Goal: Entertainment & Leisure: Consume media (video, audio)

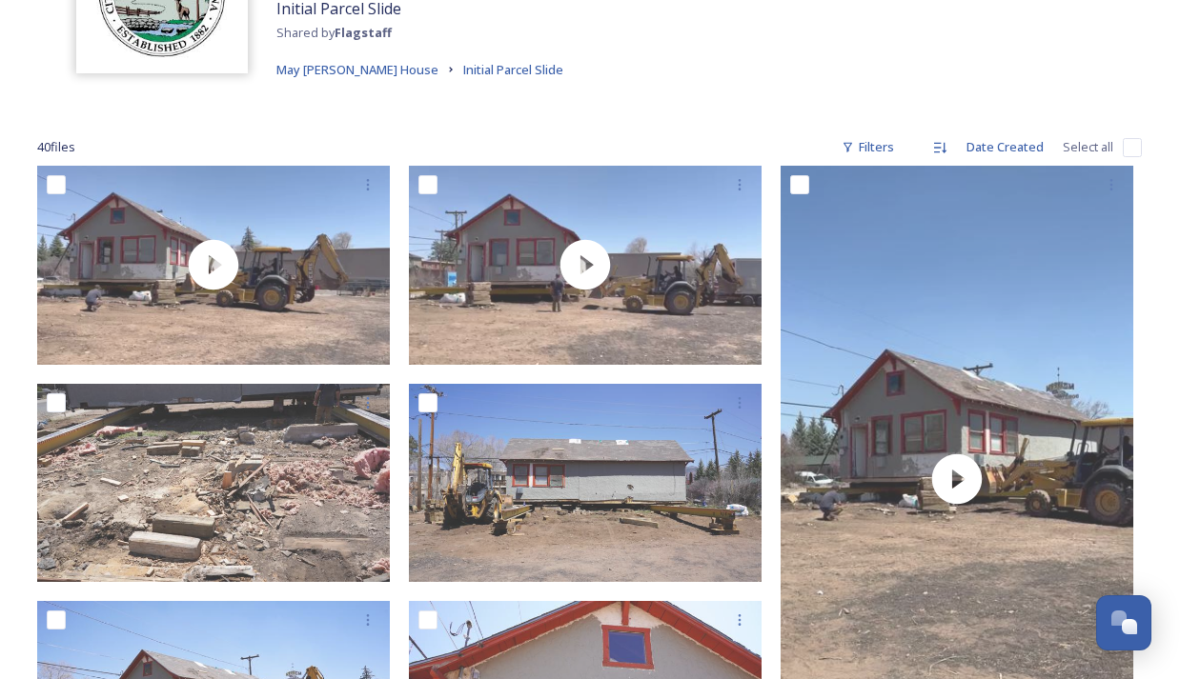
scroll to position [188, 0]
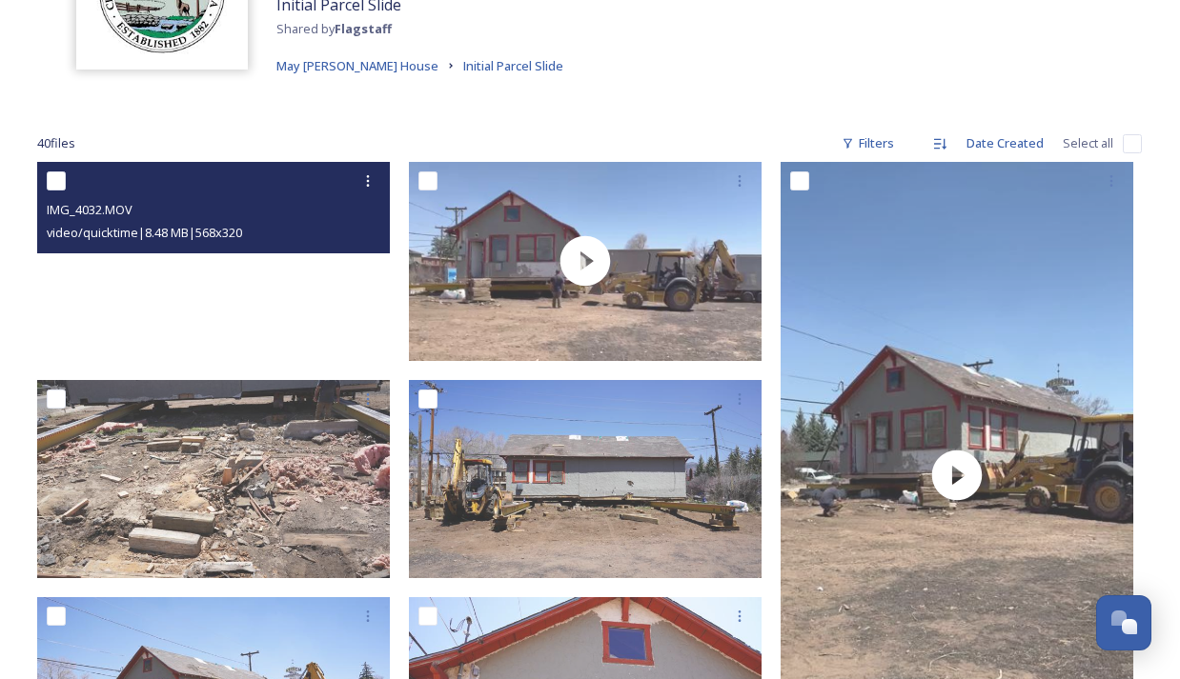
click at [212, 262] on video "IMG_4032.MOV" at bounding box center [213, 261] width 353 height 198
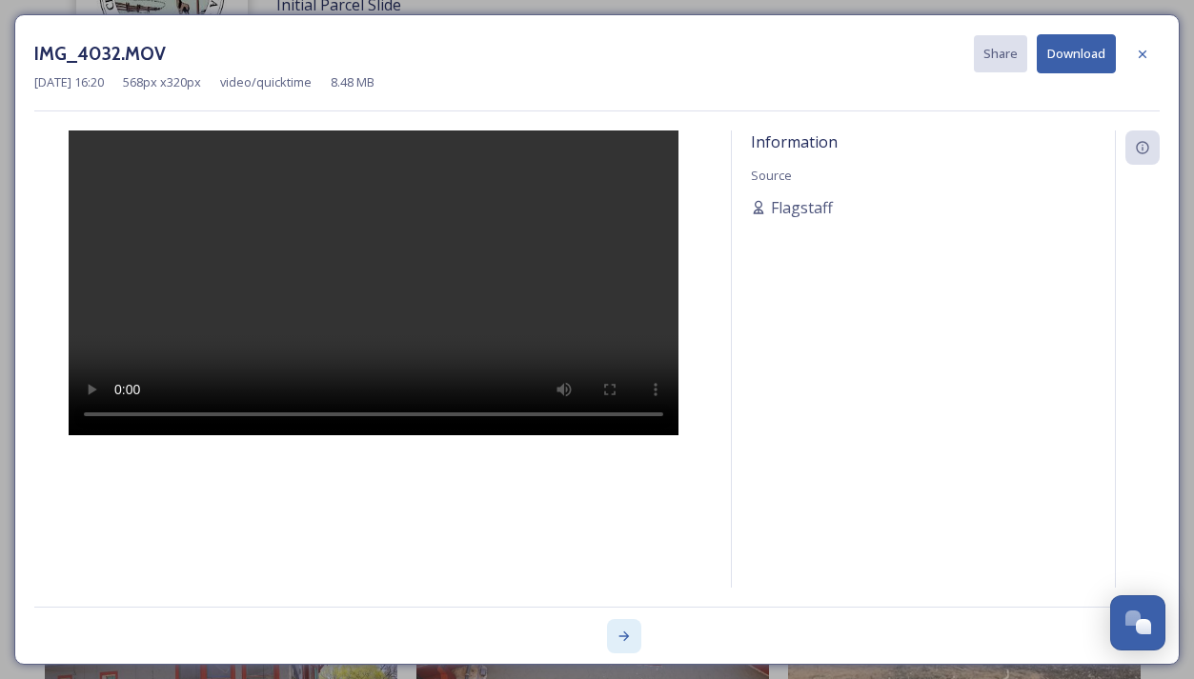
click at [628, 637] on icon at bounding box center [623, 636] width 15 height 15
click at [628, 637] on icon at bounding box center [623, 637] width 10 height 10
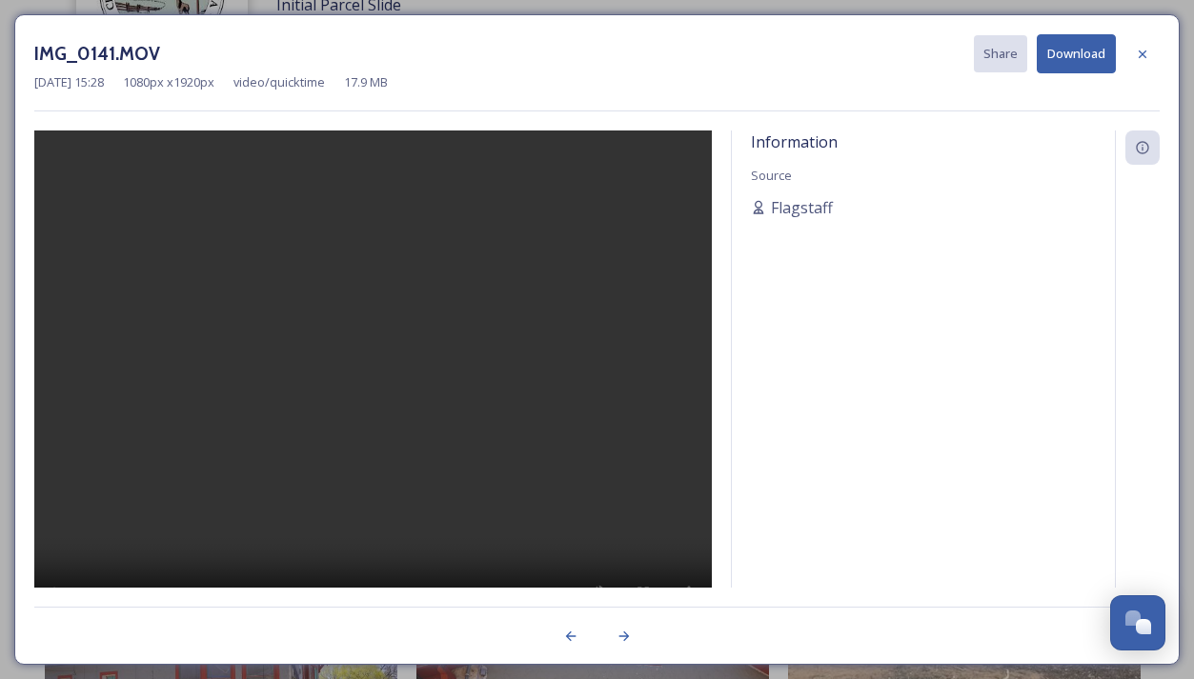
click at [375, 377] on video at bounding box center [372, 385] width 677 height 508
click at [571, 635] on icon at bounding box center [570, 636] width 15 height 15
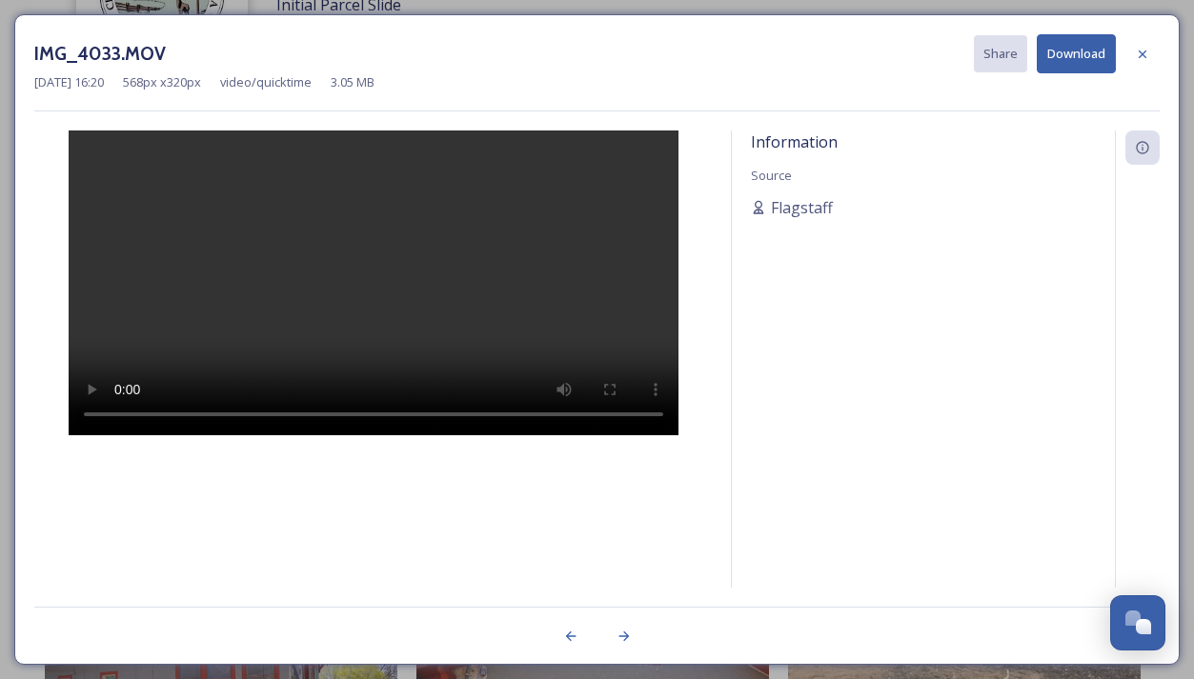
click at [318, 293] on video at bounding box center [374, 283] width 610 height 305
click at [629, 637] on icon at bounding box center [623, 636] width 15 height 15
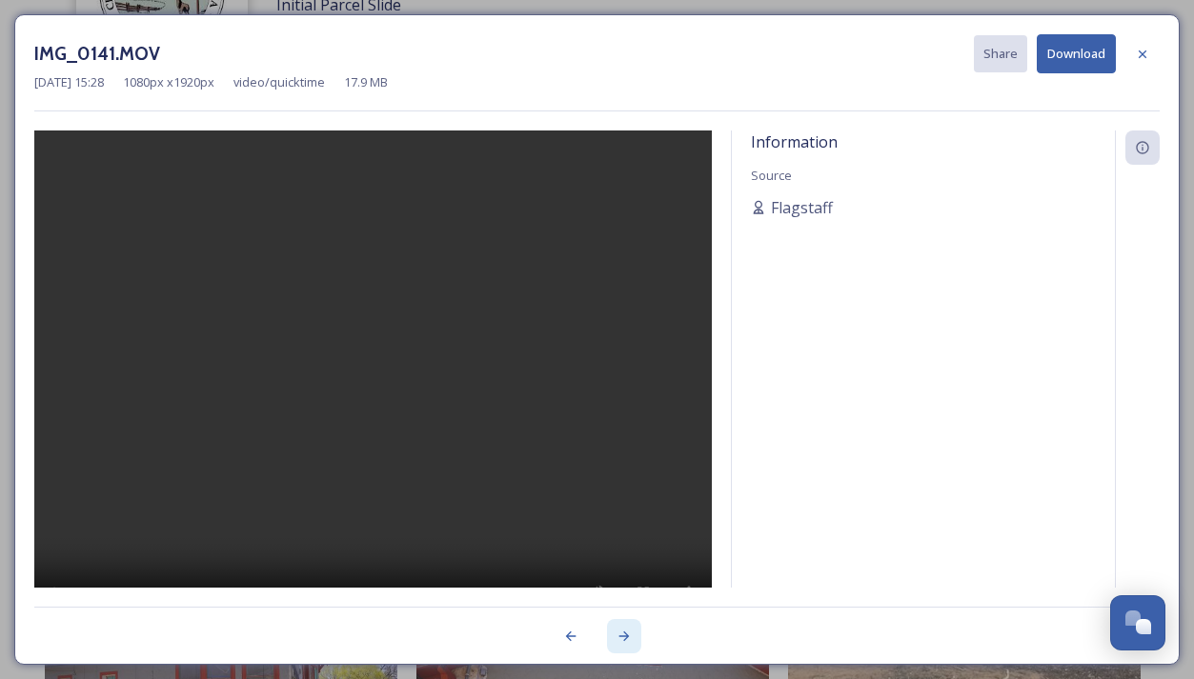
click at [629, 637] on icon at bounding box center [623, 636] width 15 height 15
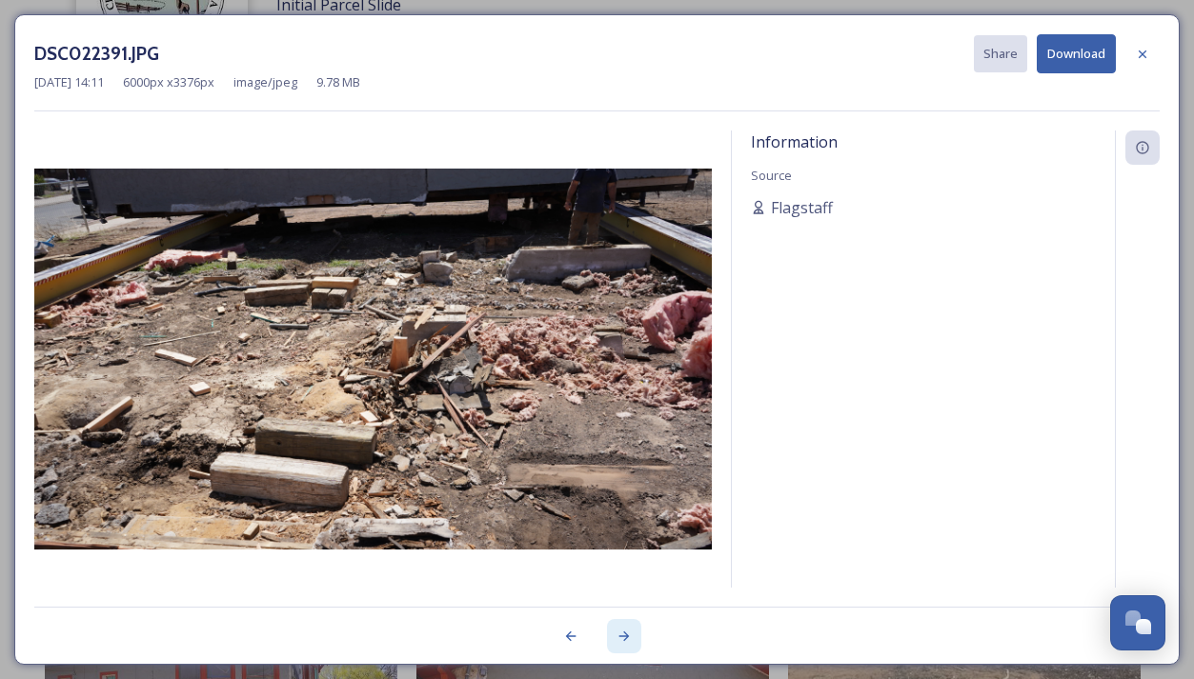
click at [629, 637] on icon at bounding box center [623, 636] width 15 height 15
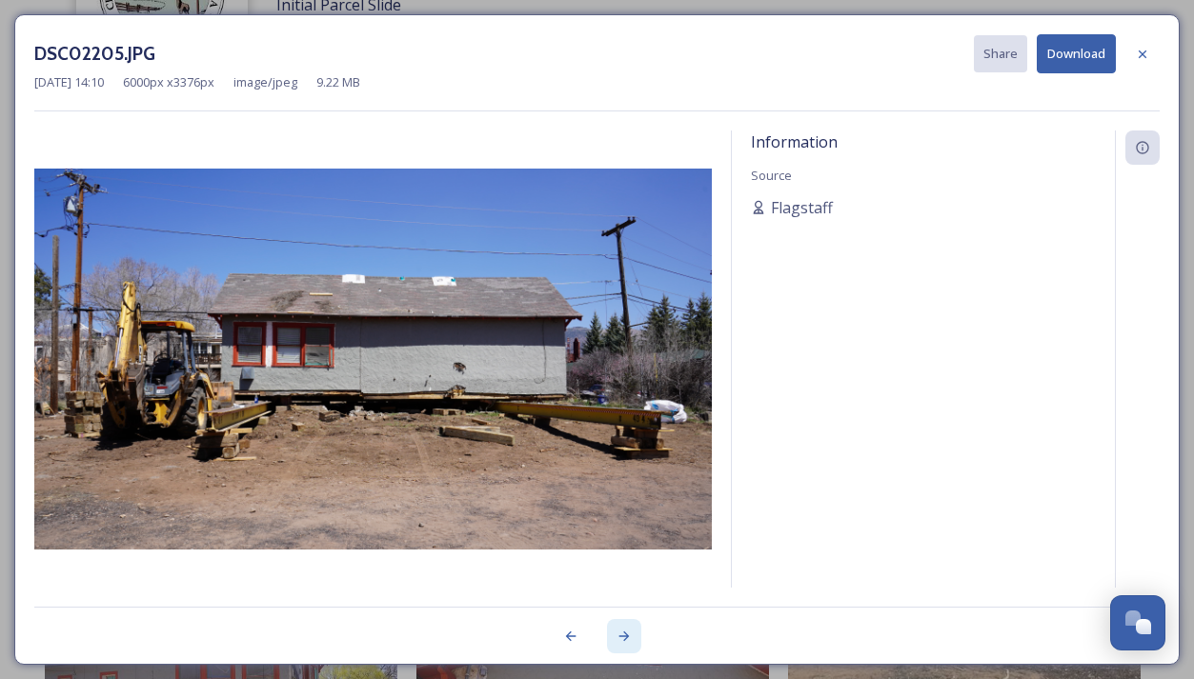
click at [629, 637] on icon at bounding box center [623, 636] width 15 height 15
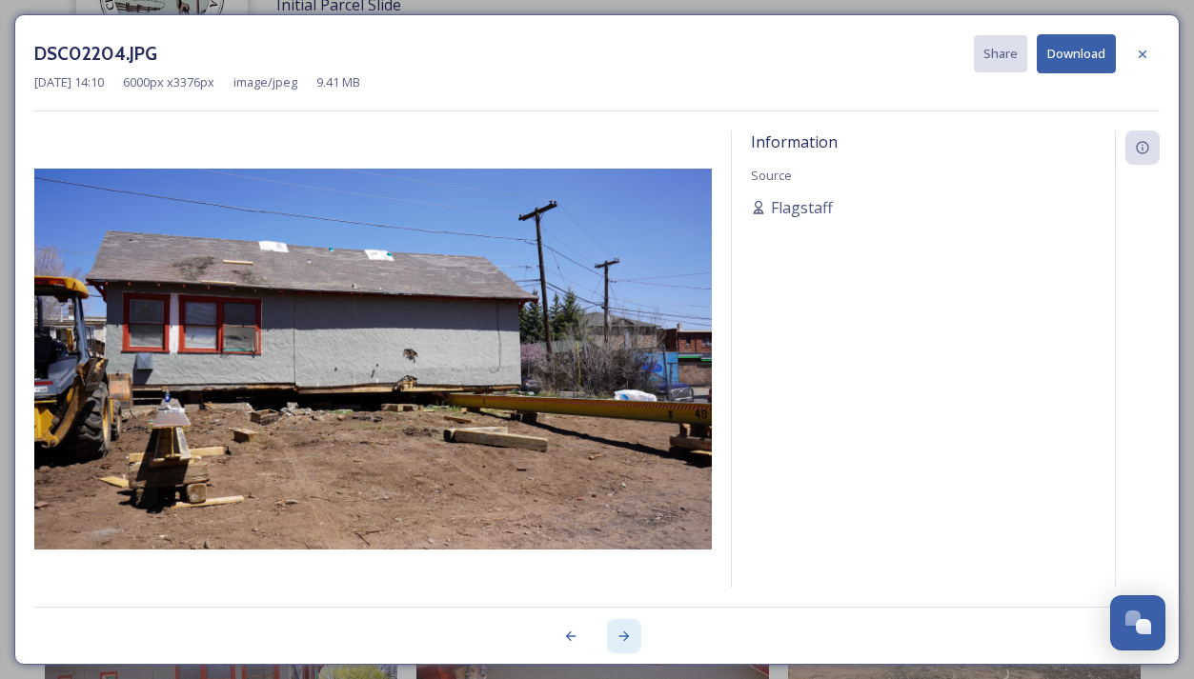
click at [629, 637] on icon at bounding box center [623, 636] width 15 height 15
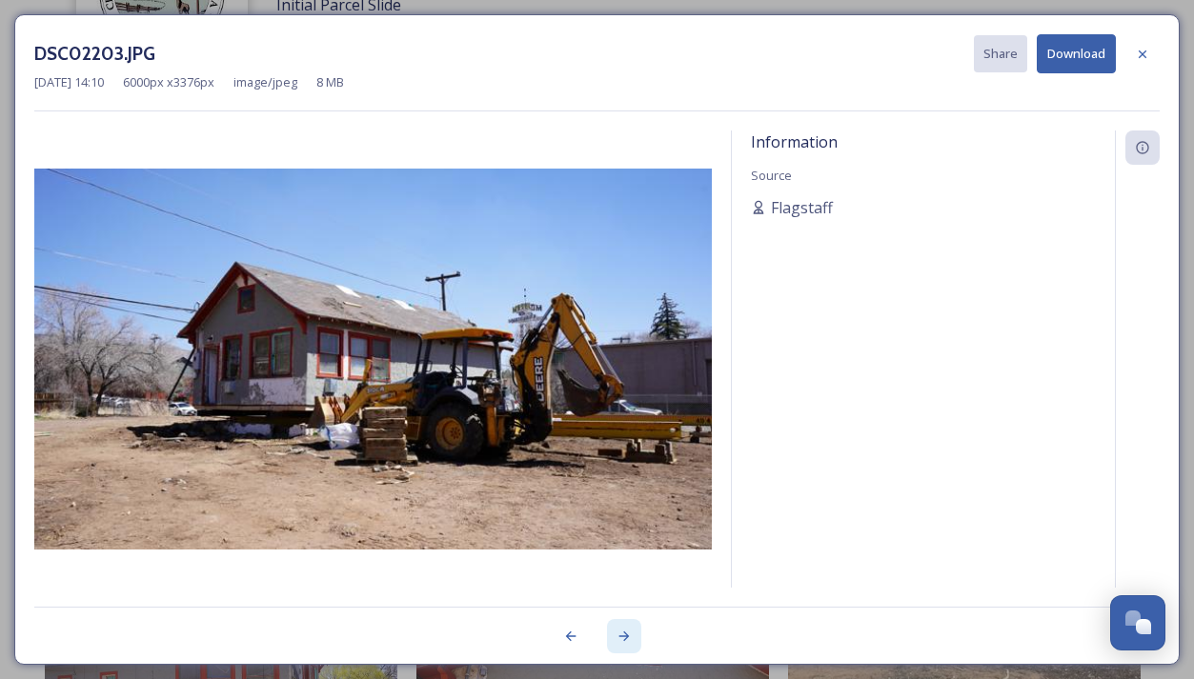
click at [629, 637] on icon at bounding box center [623, 636] width 15 height 15
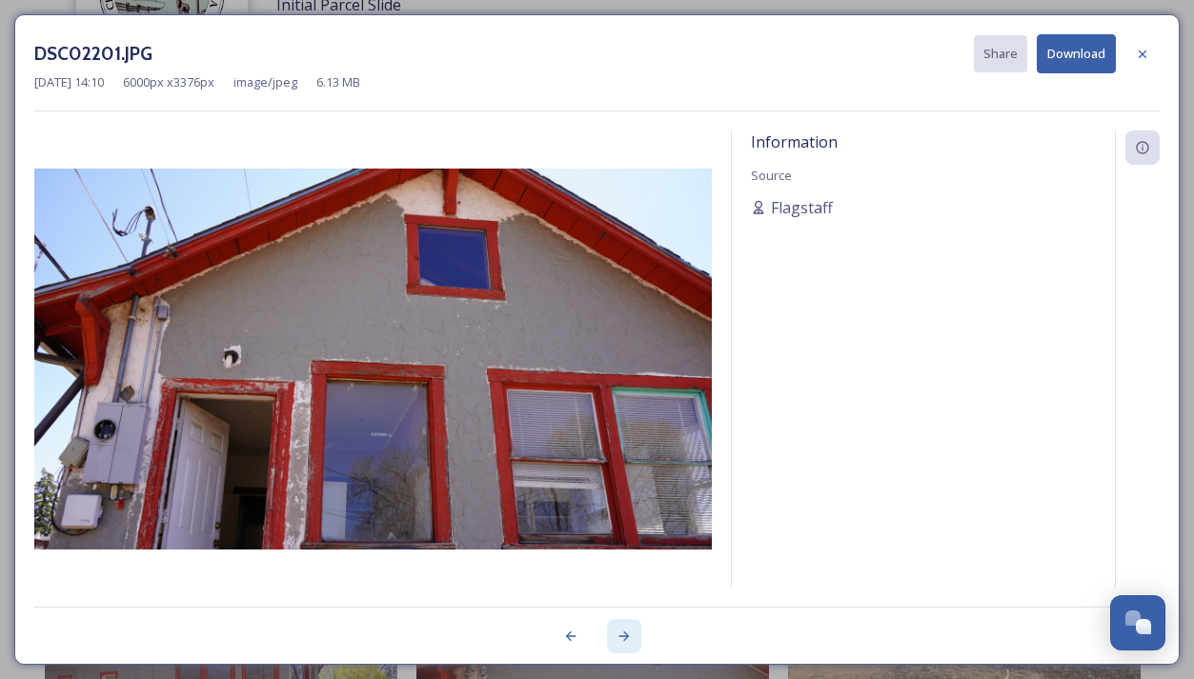
click at [629, 638] on icon at bounding box center [623, 636] width 15 height 15
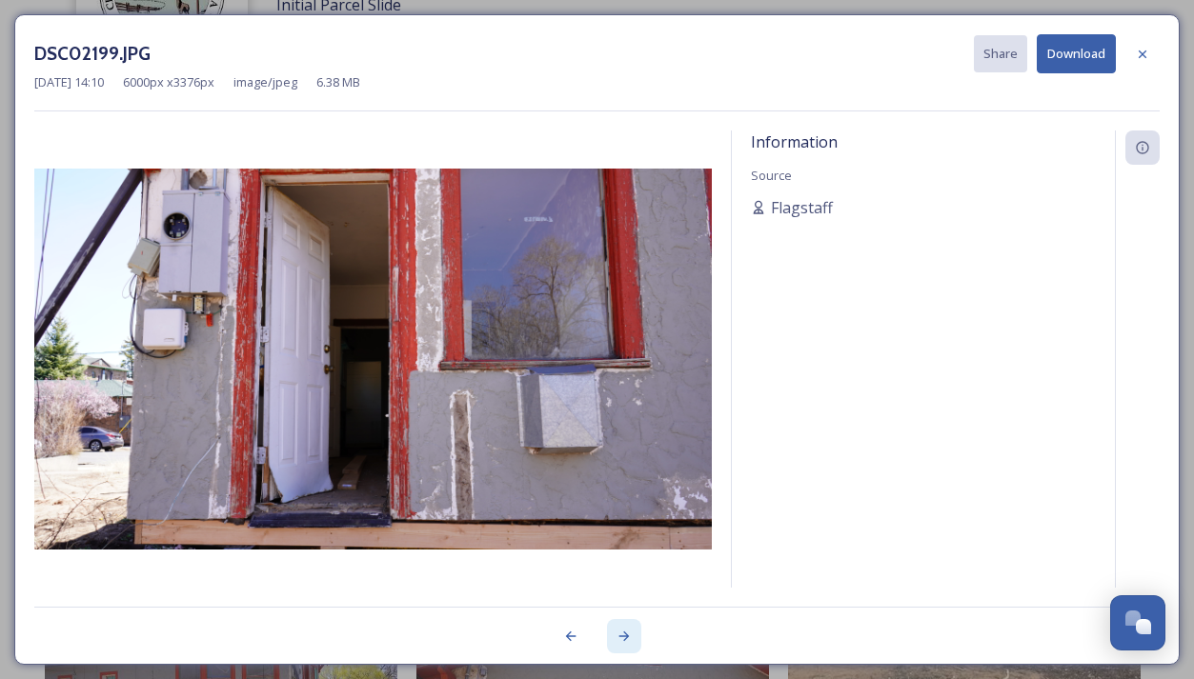
click at [629, 638] on icon at bounding box center [623, 636] width 15 height 15
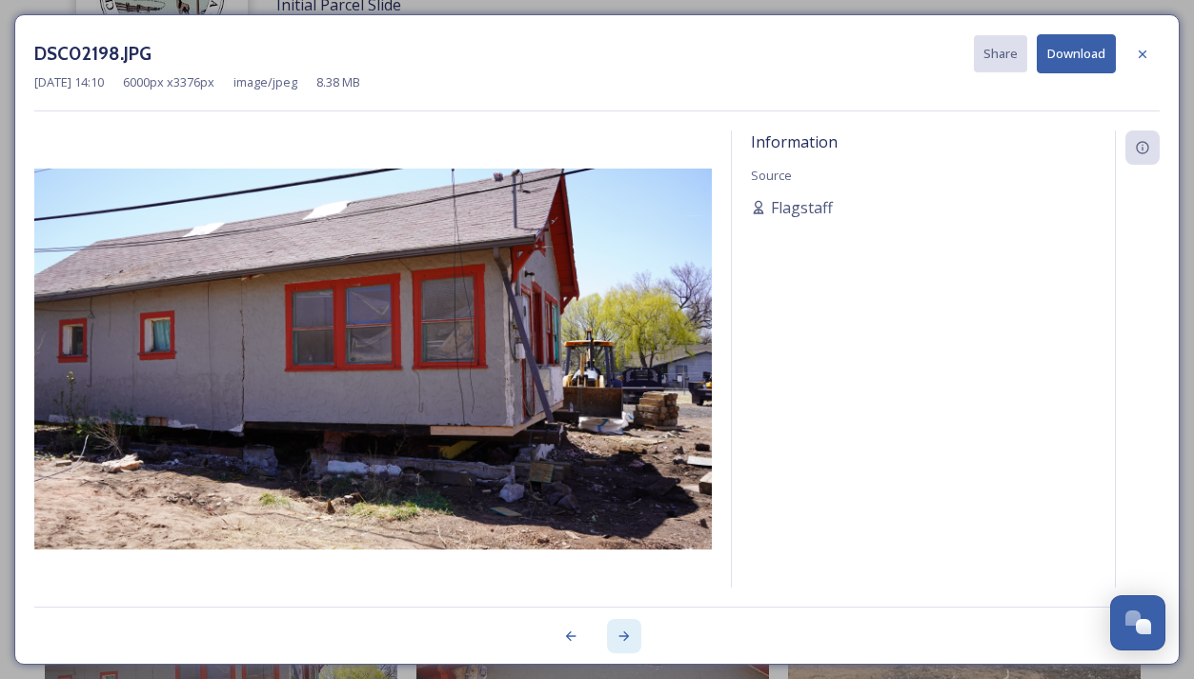
click at [629, 639] on icon at bounding box center [623, 636] width 15 height 15
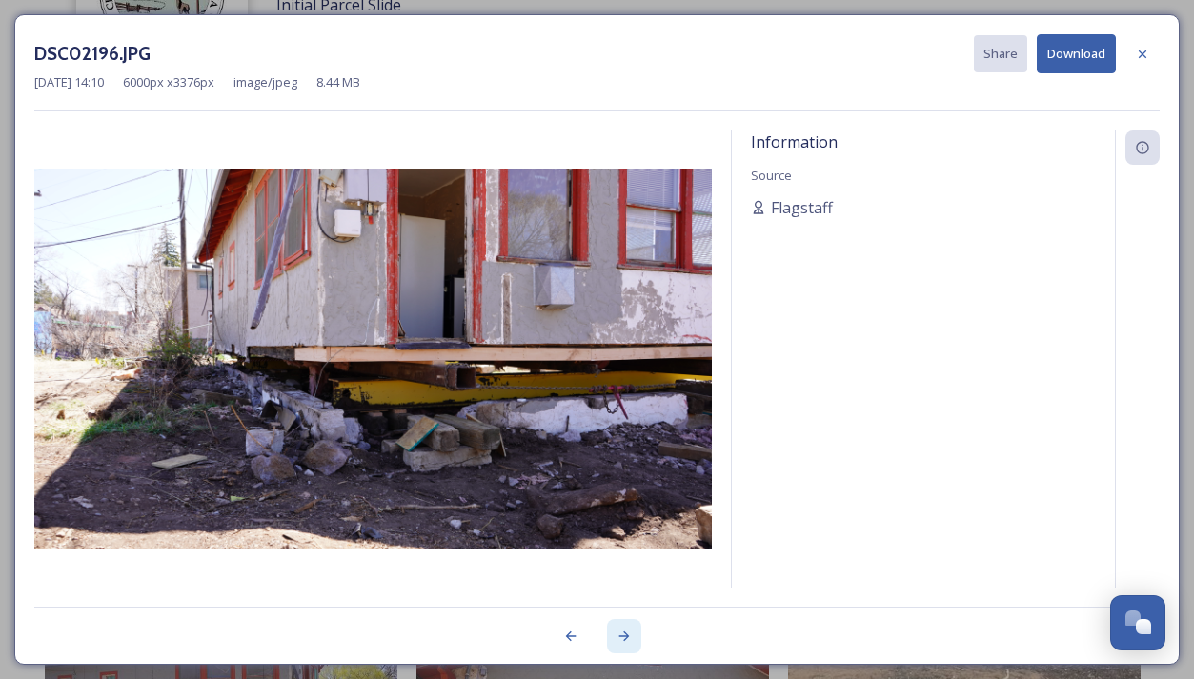
click at [629, 639] on icon at bounding box center [623, 636] width 15 height 15
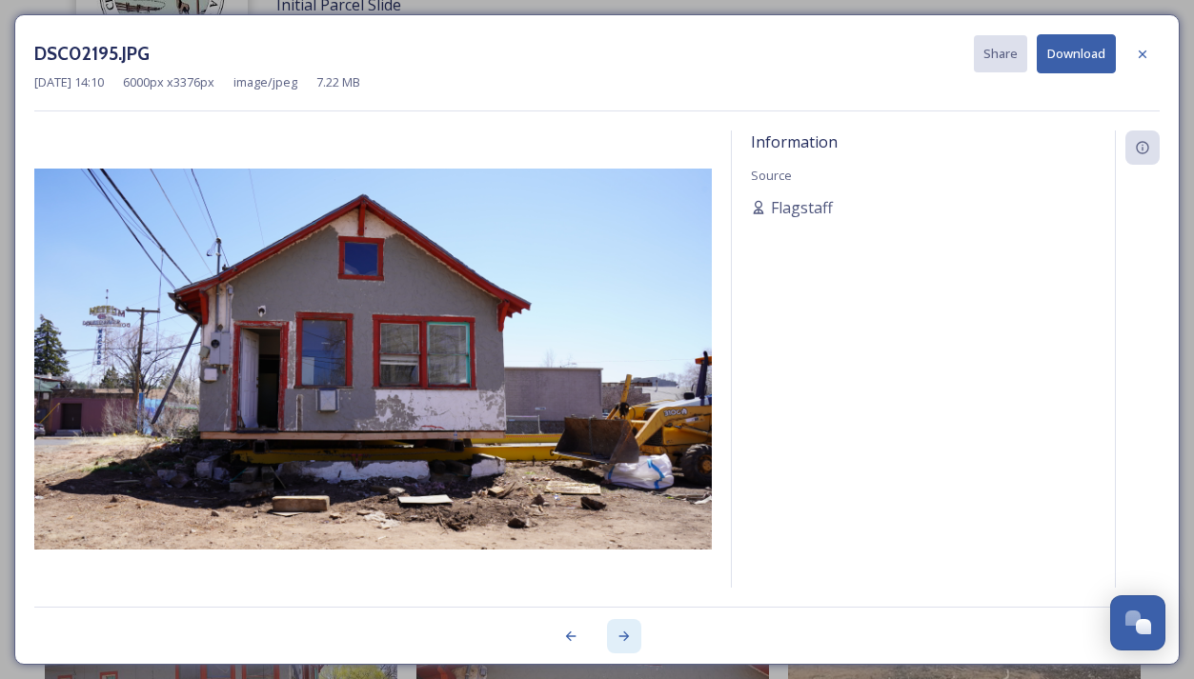
click at [629, 639] on icon at bounding box center [623, 636] width 15 height 15
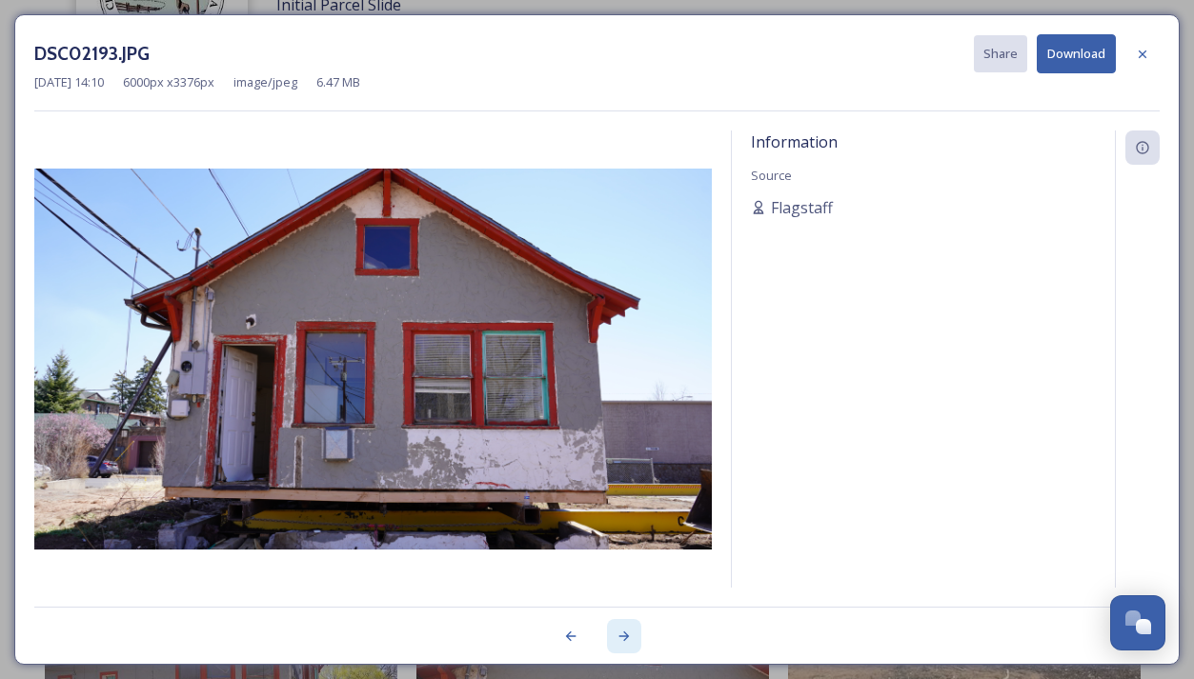
click at [625, 636] on icon at bounding box center [623, 636] width 15 height 15
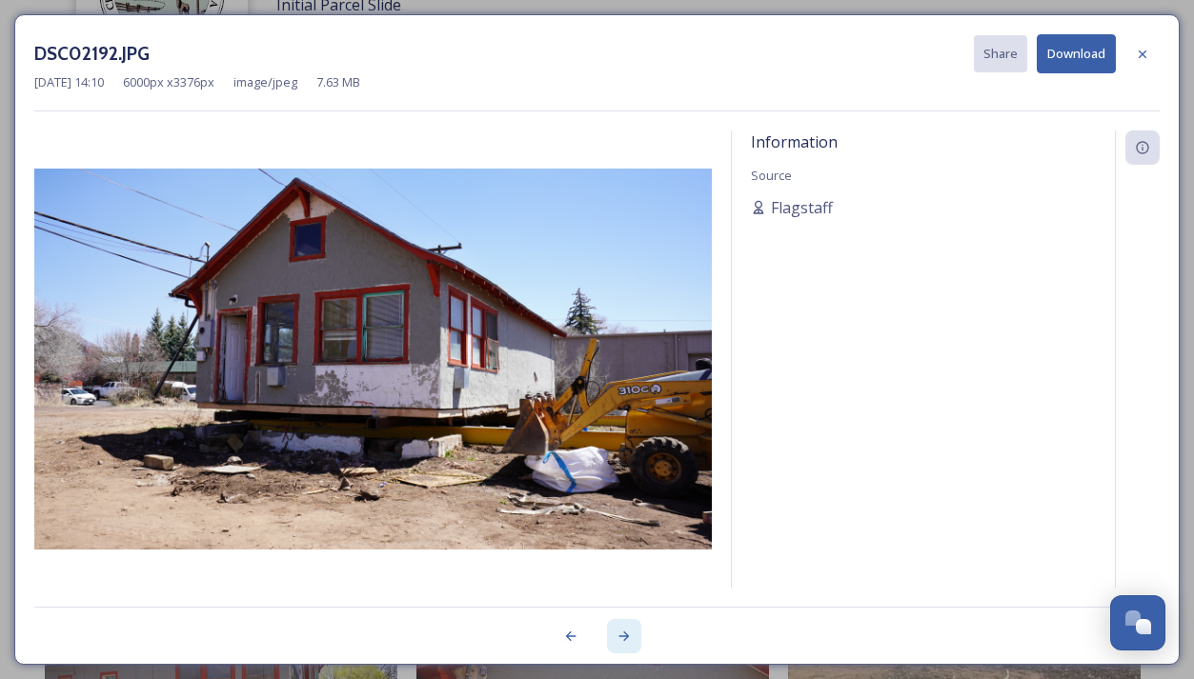
click at [625, 636] on icon at bounding box center [623, 636] width 15 height 15
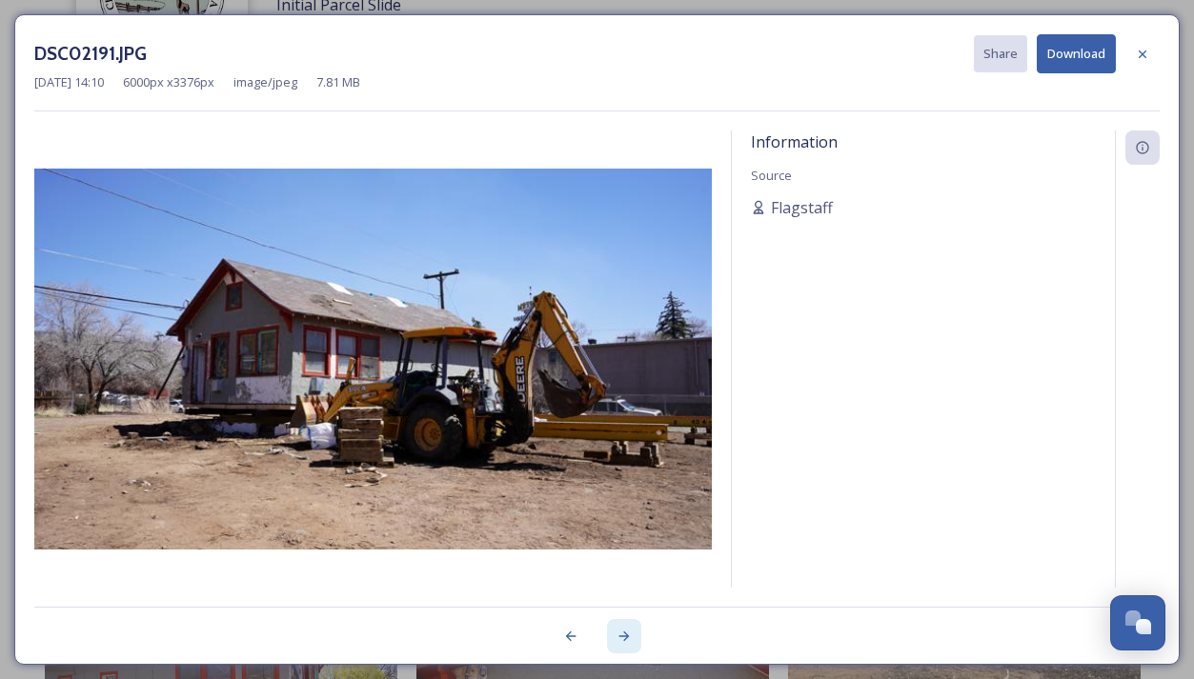
click at [625, 636] on icon at bounding box center [623, 636] width 15 height 15
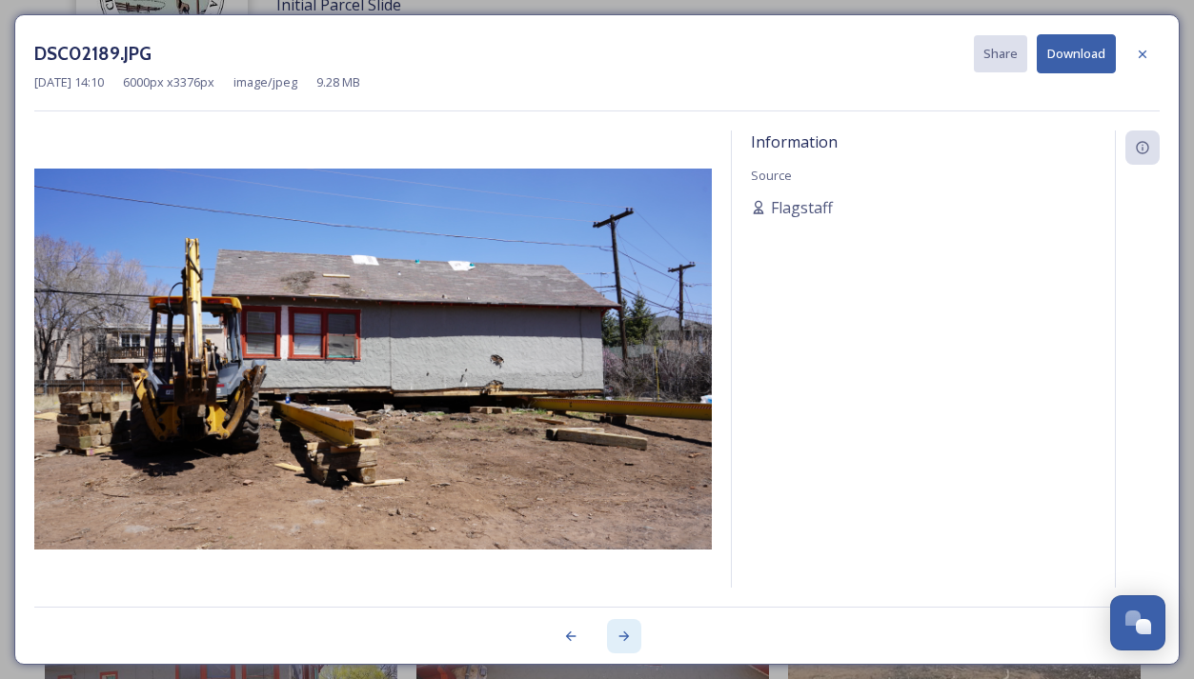
click at [625, 636] on icon at bounding box center [623, 636] width 15 height 15
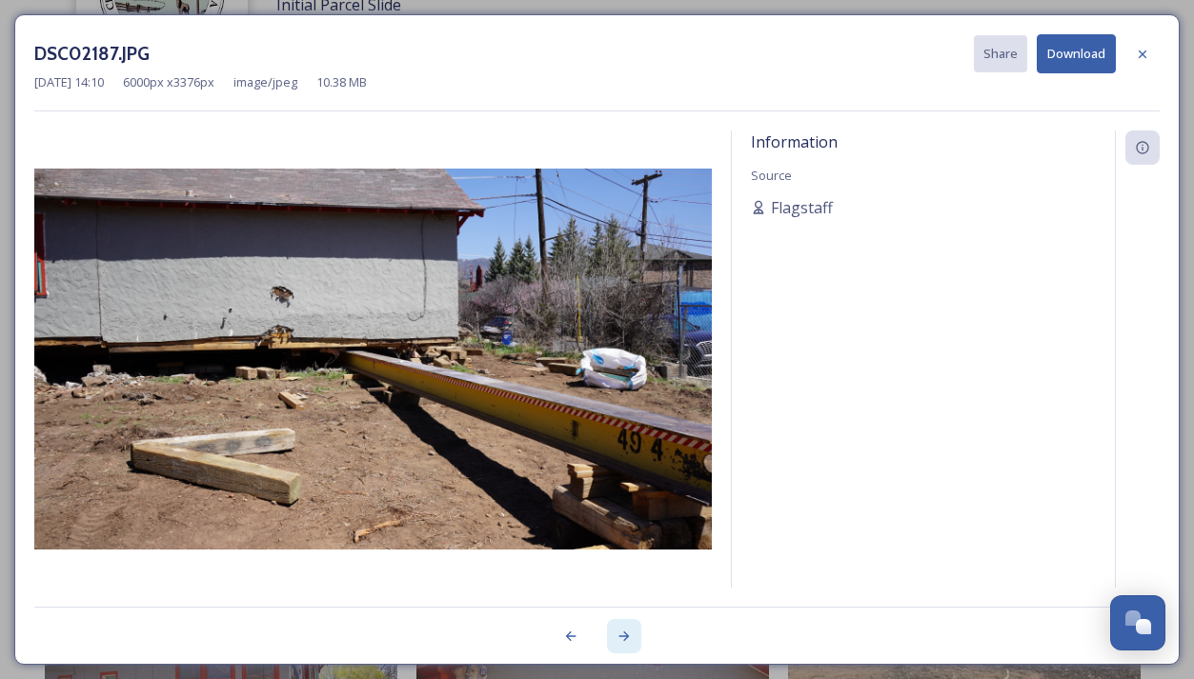
click at [625, 636] on icon at bounding box center [623, 636] width 15 height 15
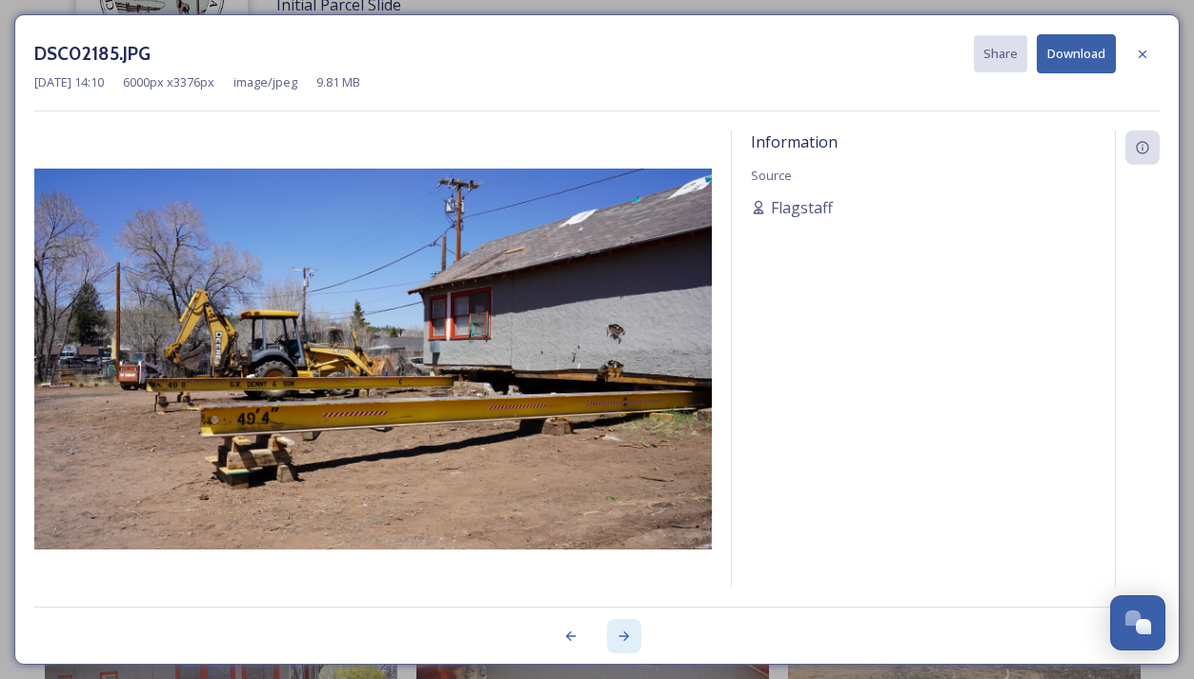
click at [625, 636] on icon at bounding box center [623, 636] width 15 height 15
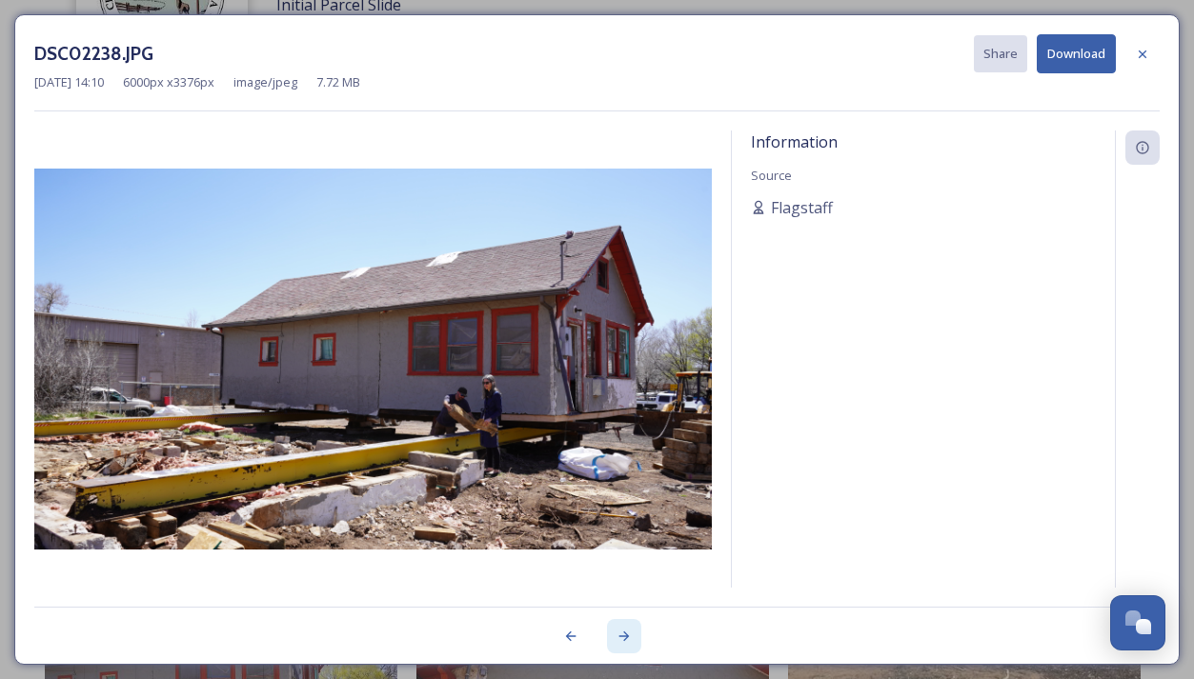
click at [625, 636] on icon at bounding box center [623, 636] width 15 height 15
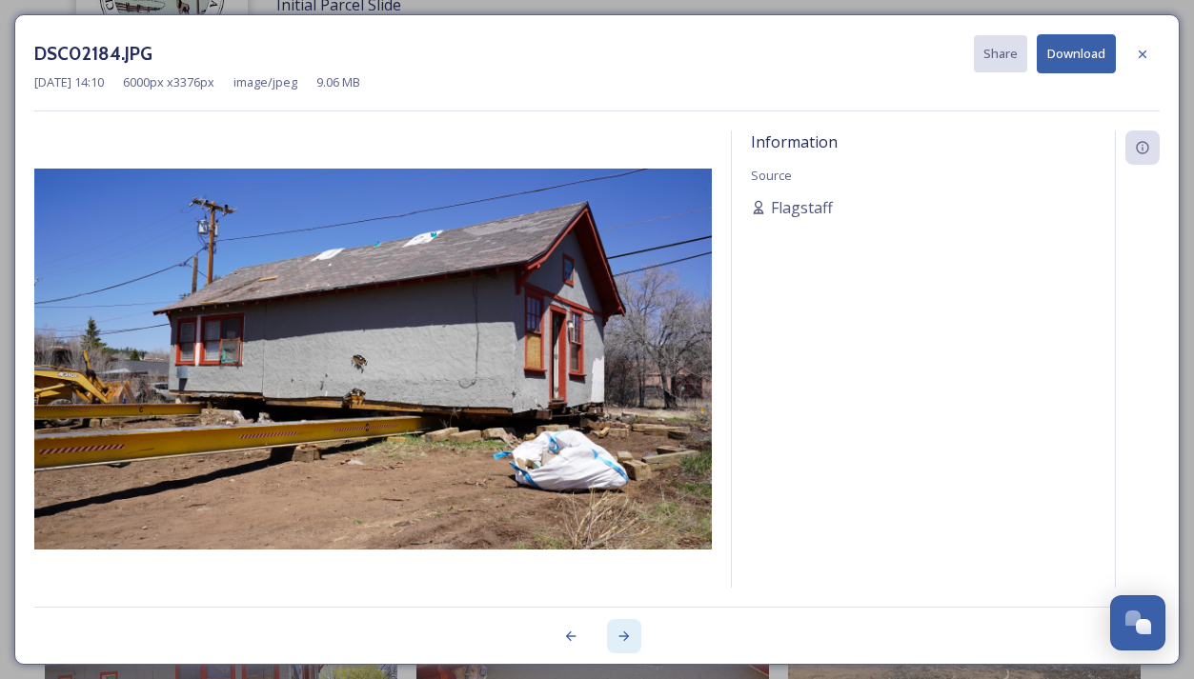
click at [625, 636] on icon at bounding box center [623, 636] width 15 height 15
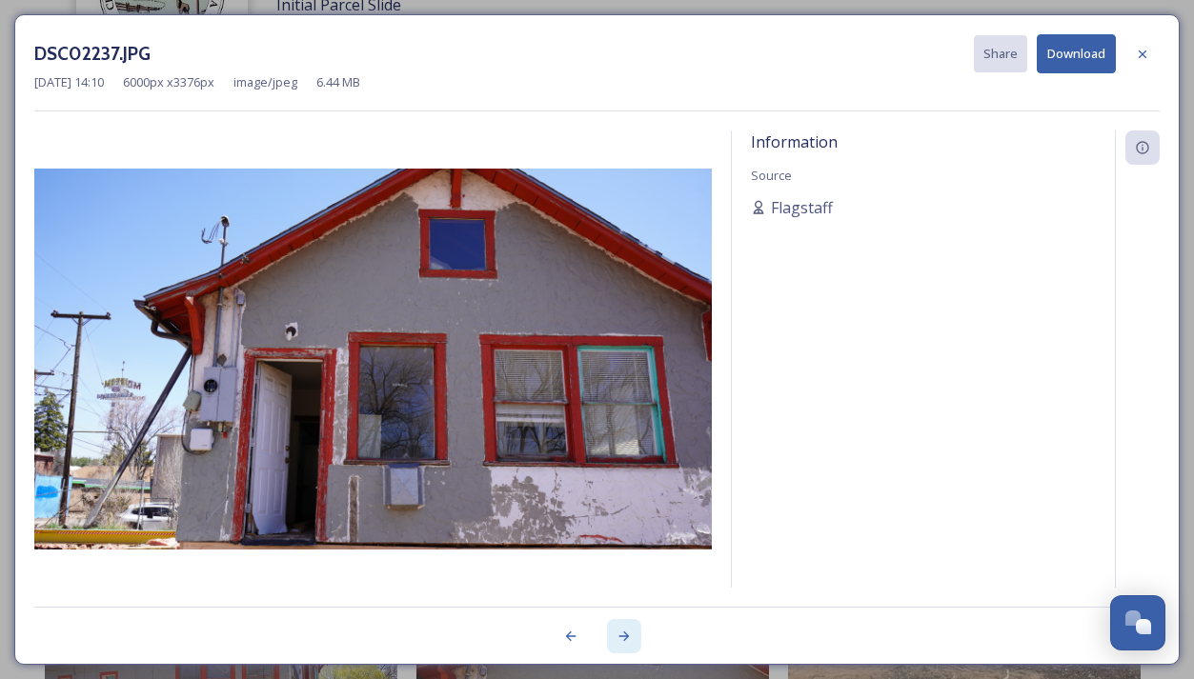
click at [625, 636] on icon at bounding box center [623, 636] width 15 height 15
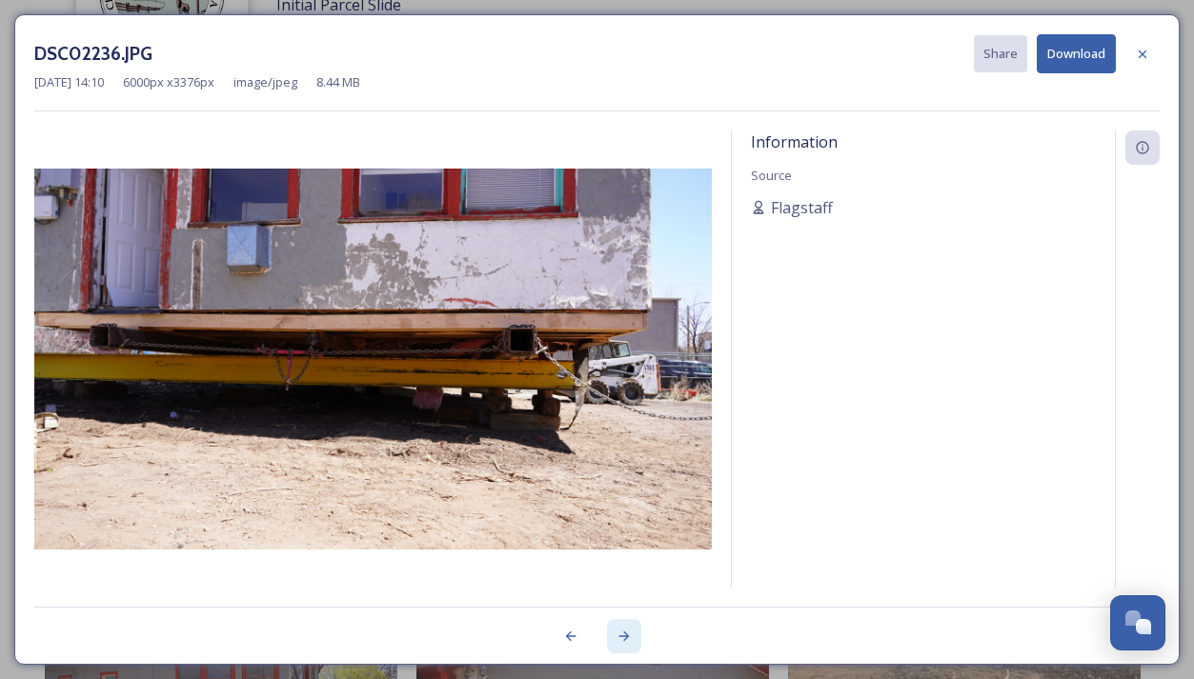
click at [625, 636] on icon at bounding box center [623, 636] width 15 height 15
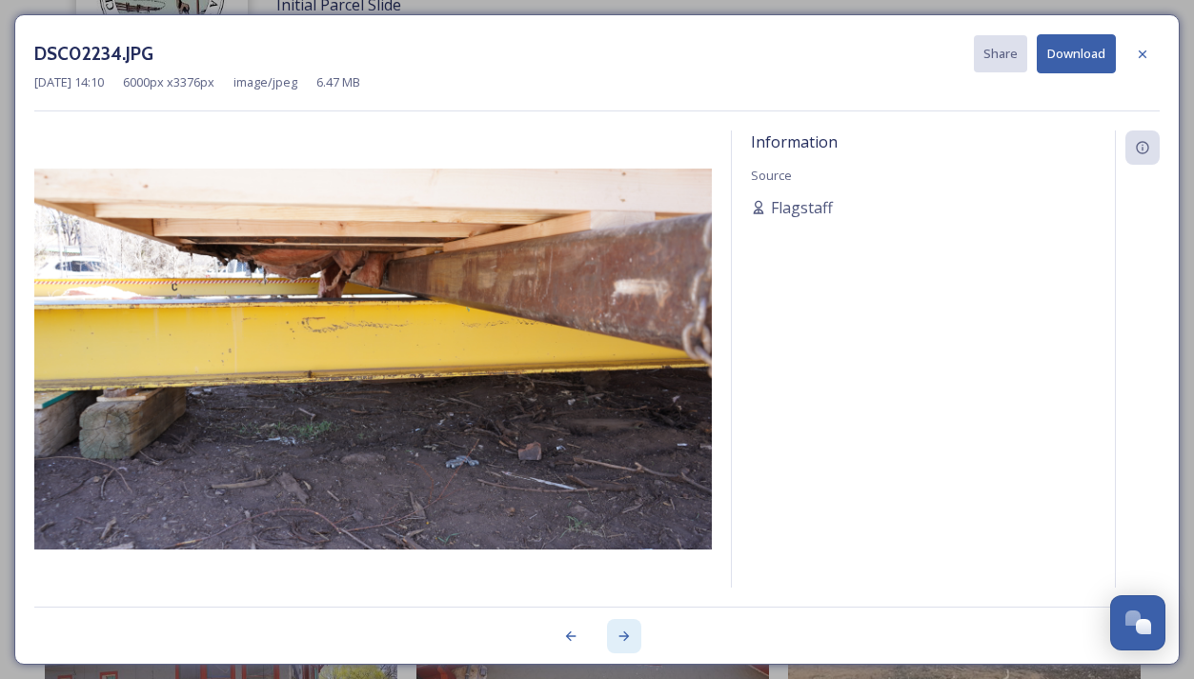
click at [625, 636] on icon at bounding box center [623, 636] width 15 height 15
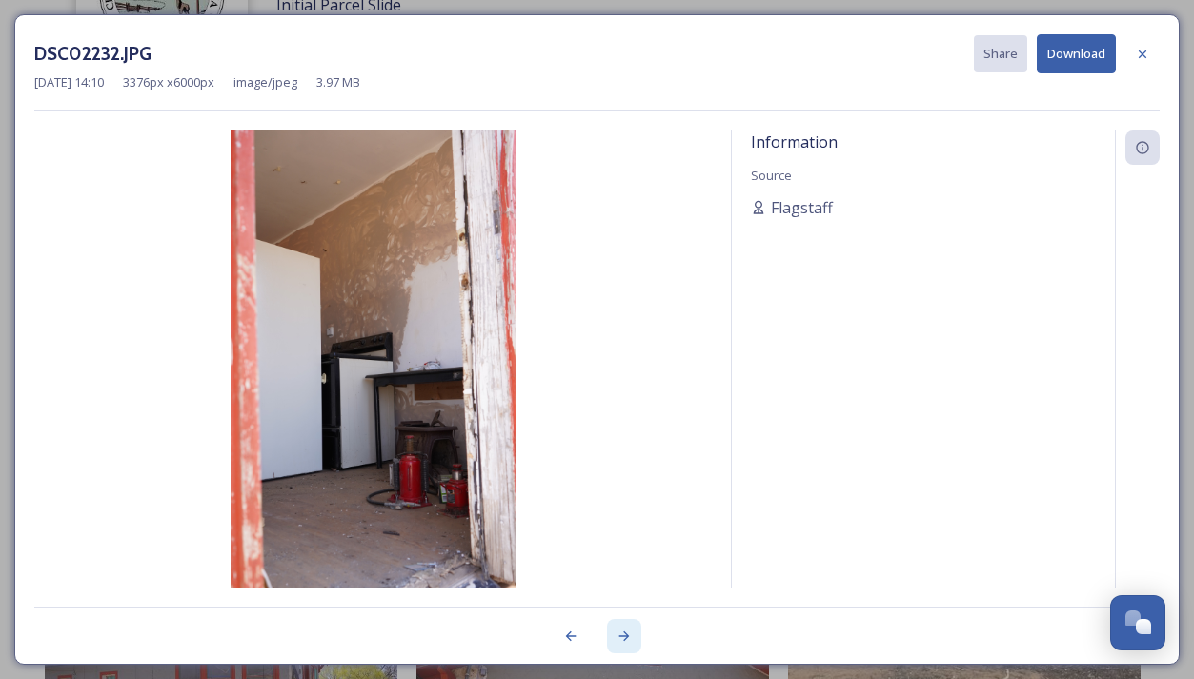
click at [625, 636] on icon at bounding box center [623, 636] width 15 height 15
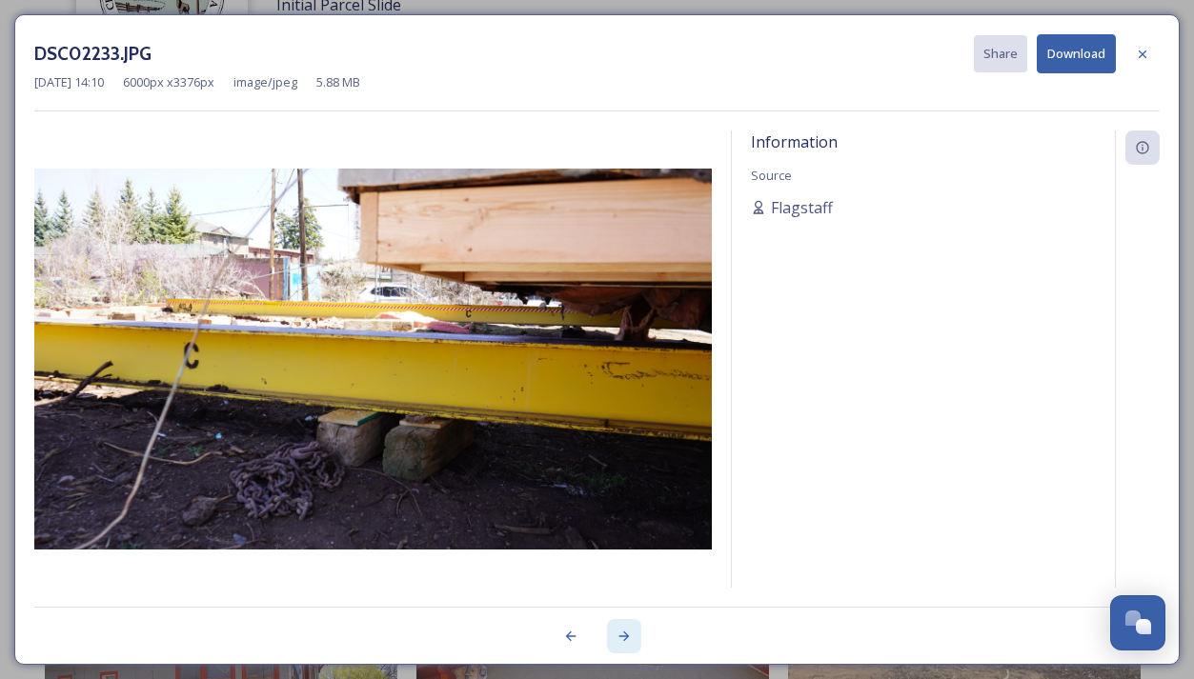
click at [625, 636] on icon at bounding box center [623, 636] width 15 height 15
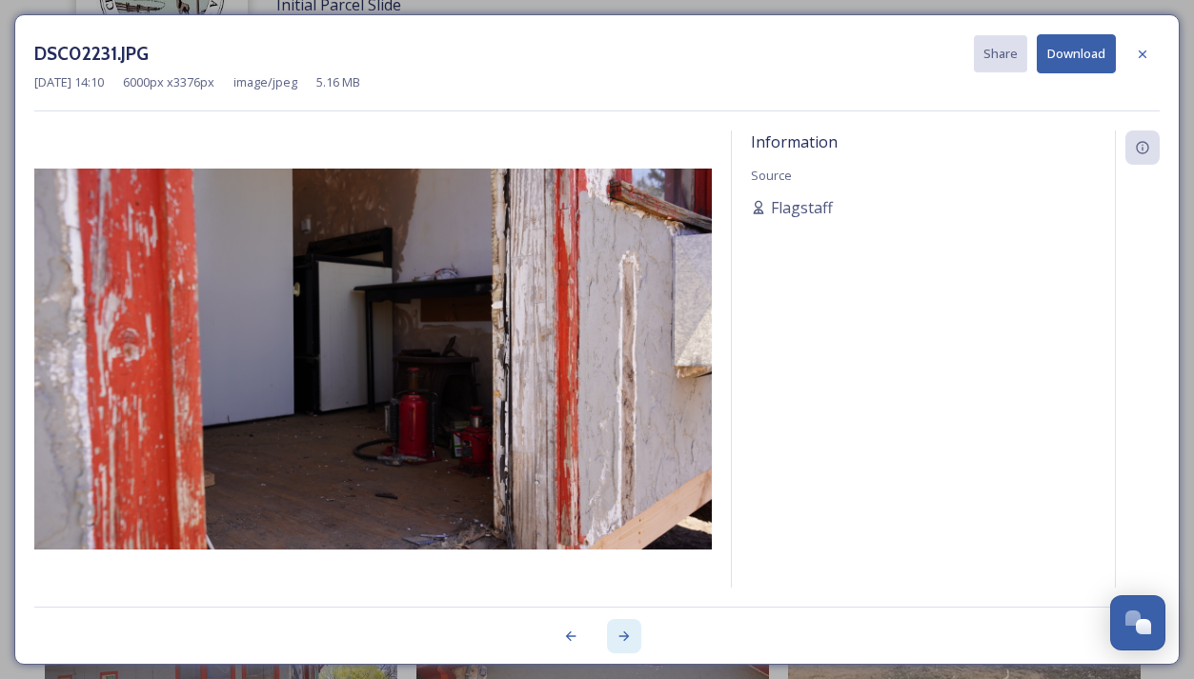
click at [625, 636] on icon at bounding box center [623, 636] width 15 height 15
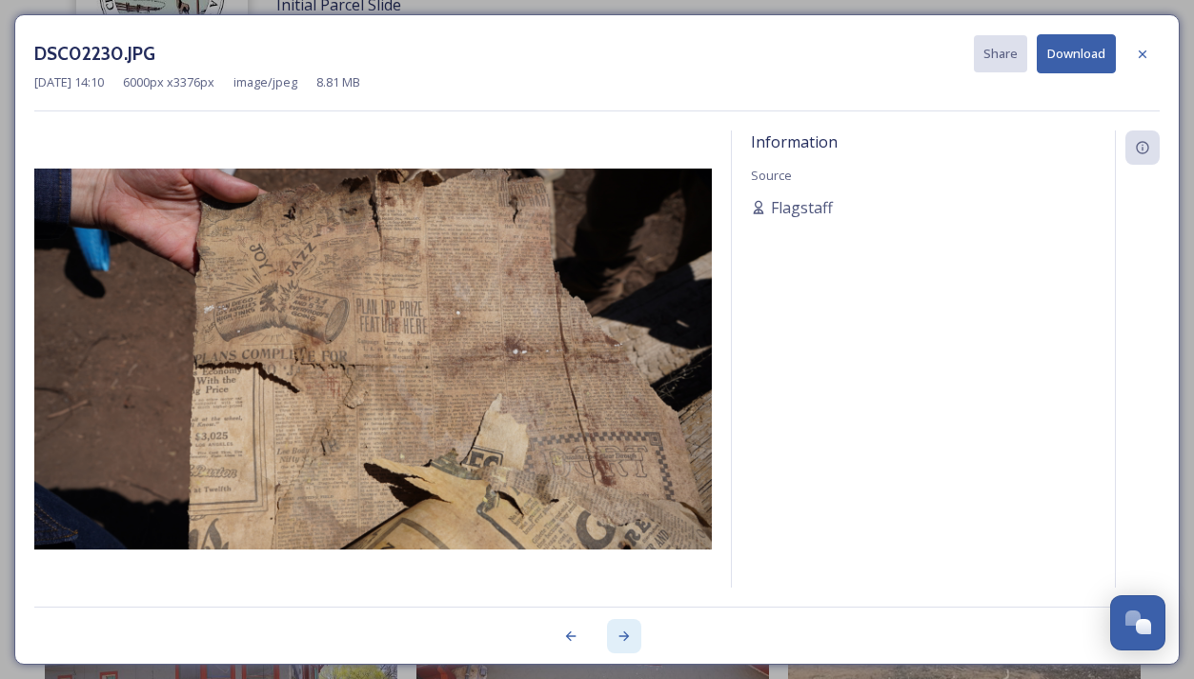
click at [625, 635] on icon at bounding box center [623, 637] width 10 height 10
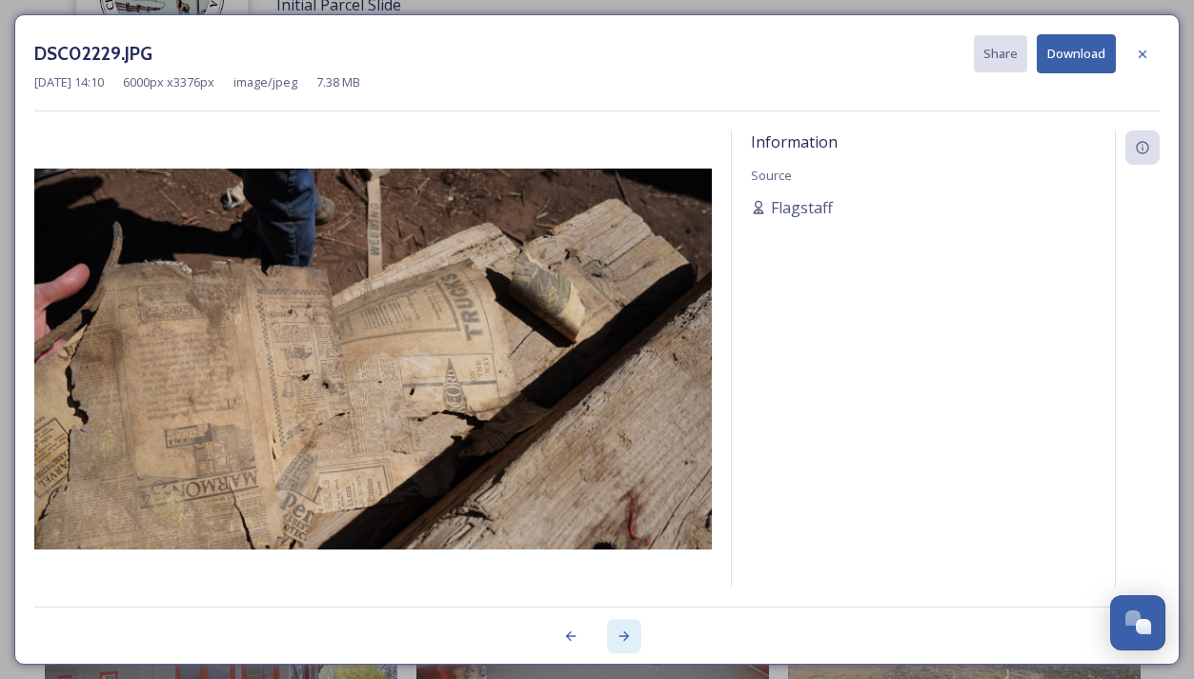
click at [625, 635] on icon at bounding box center [623, 637] width 10 height 10
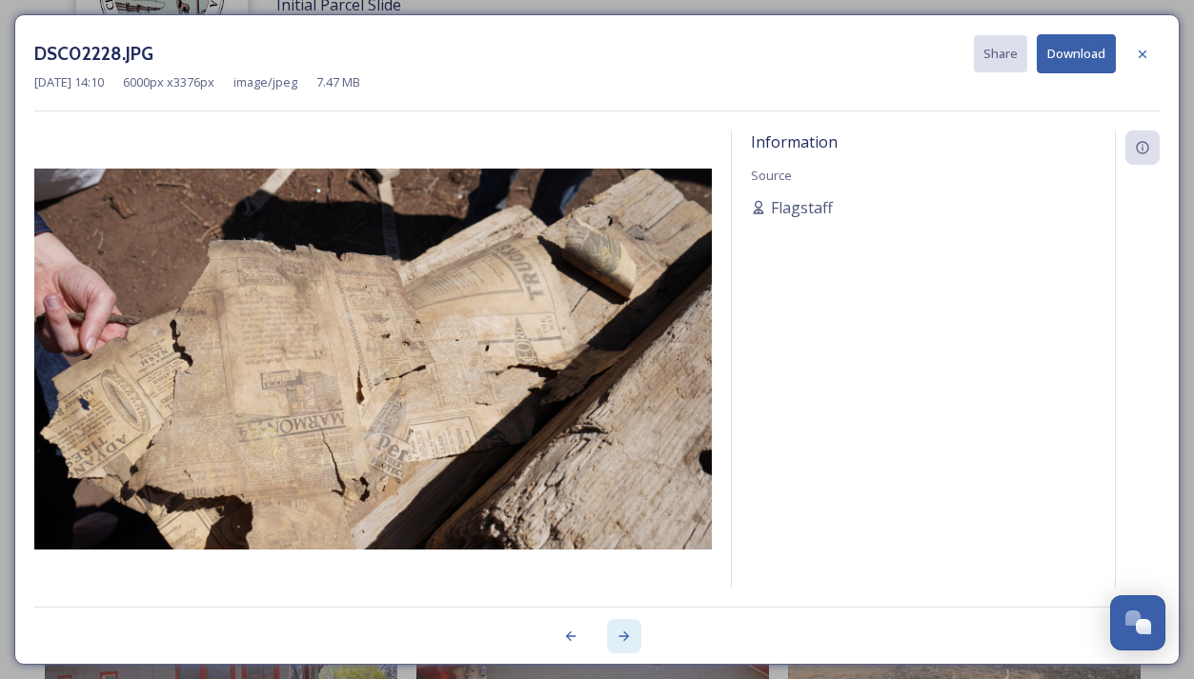
click at [625, 635] on icon at bounding box center [623, 637] width 10 height 10
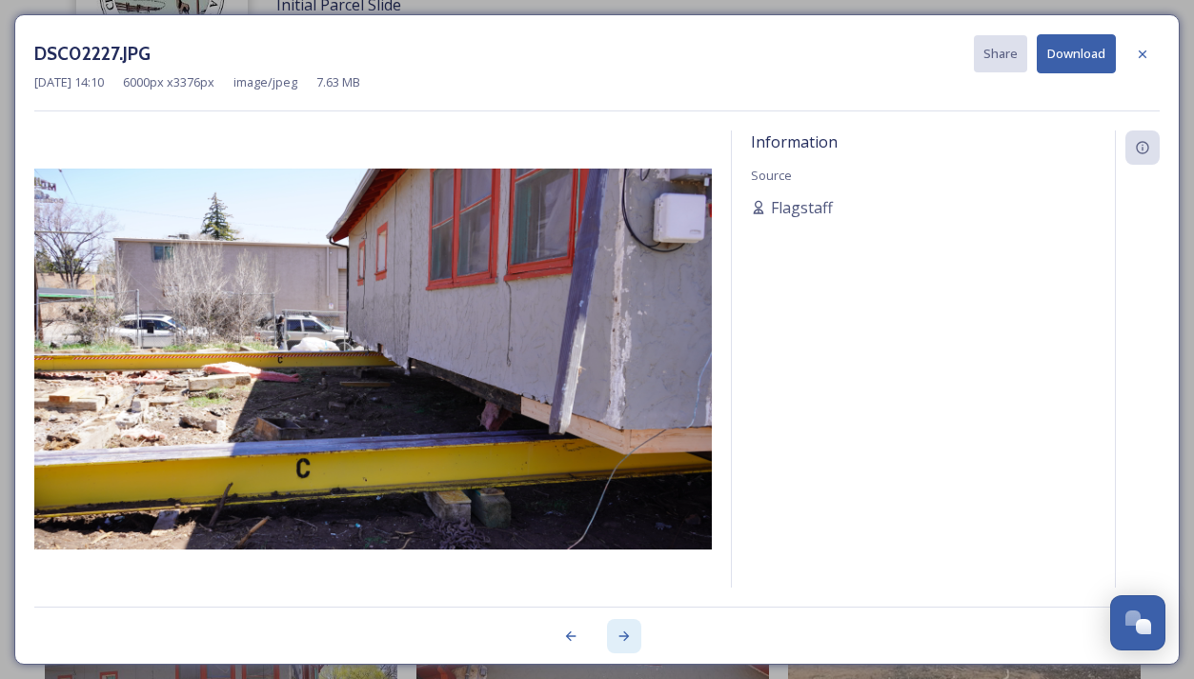
click at [625, 635] on icon at bounding box center [623, 637] width 10 height 10
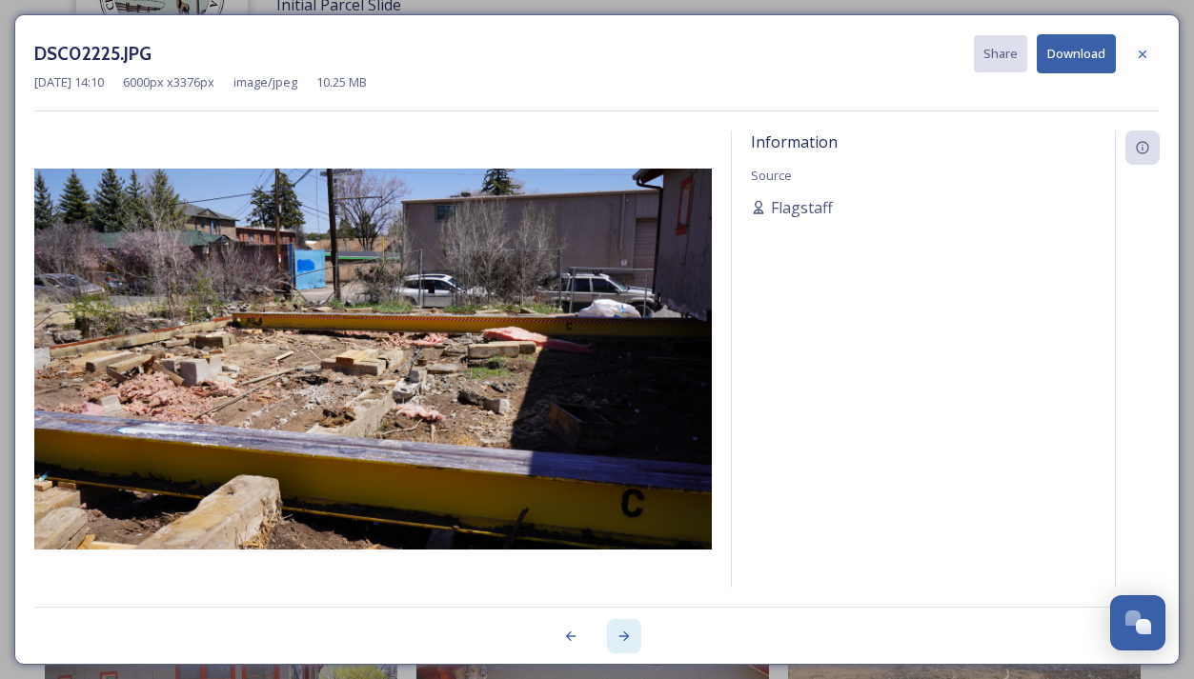
click at [625, 635] on icon at bounding box center [623, 637] width 10 height 10
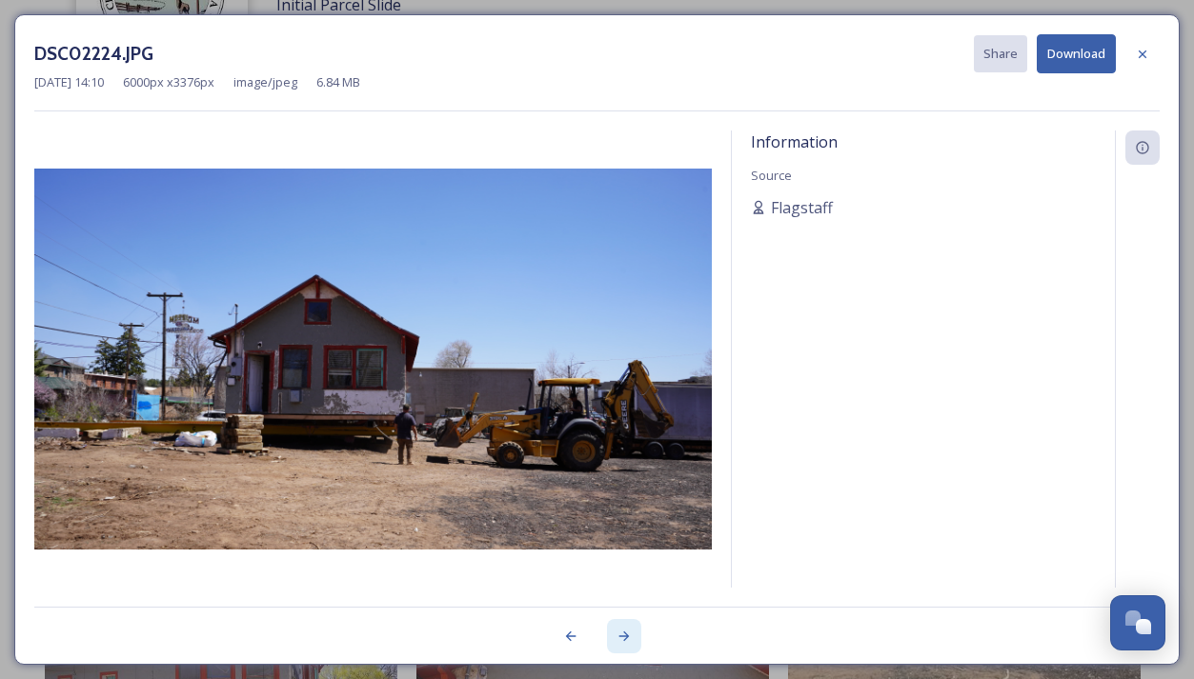
click at [625, 635] on icon at bounding box center [623, 637] width 10 height 10
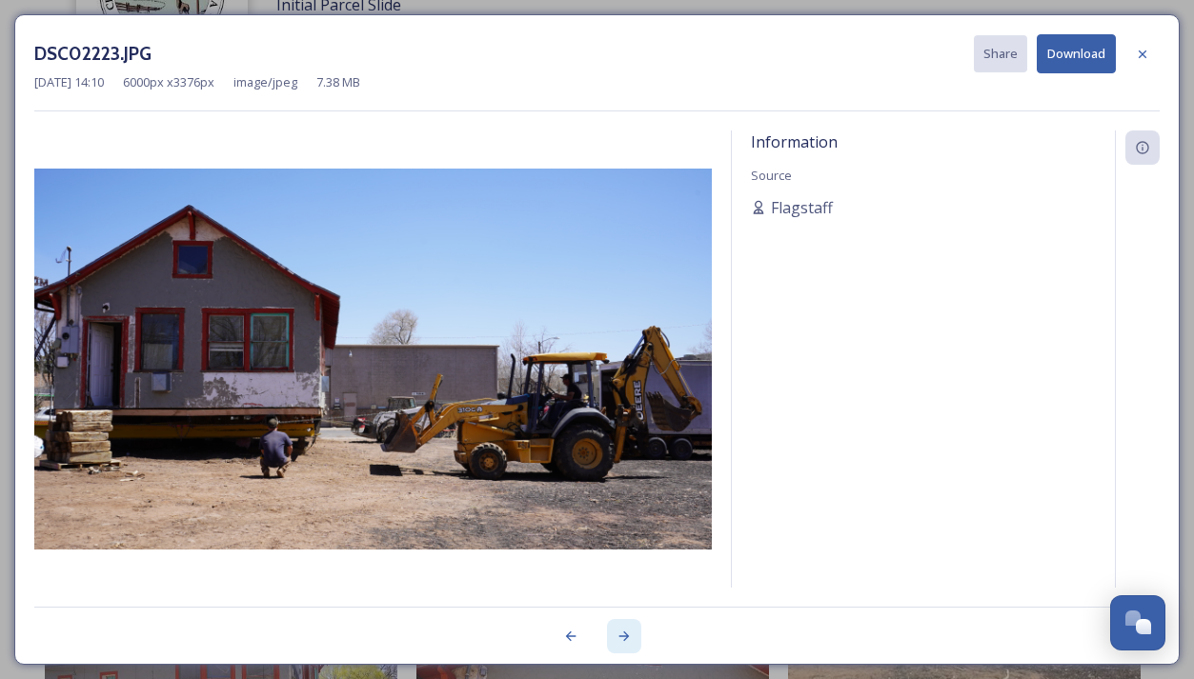
click at [625, 635] on icon at bounding box center [623, 637] width 10 height 10
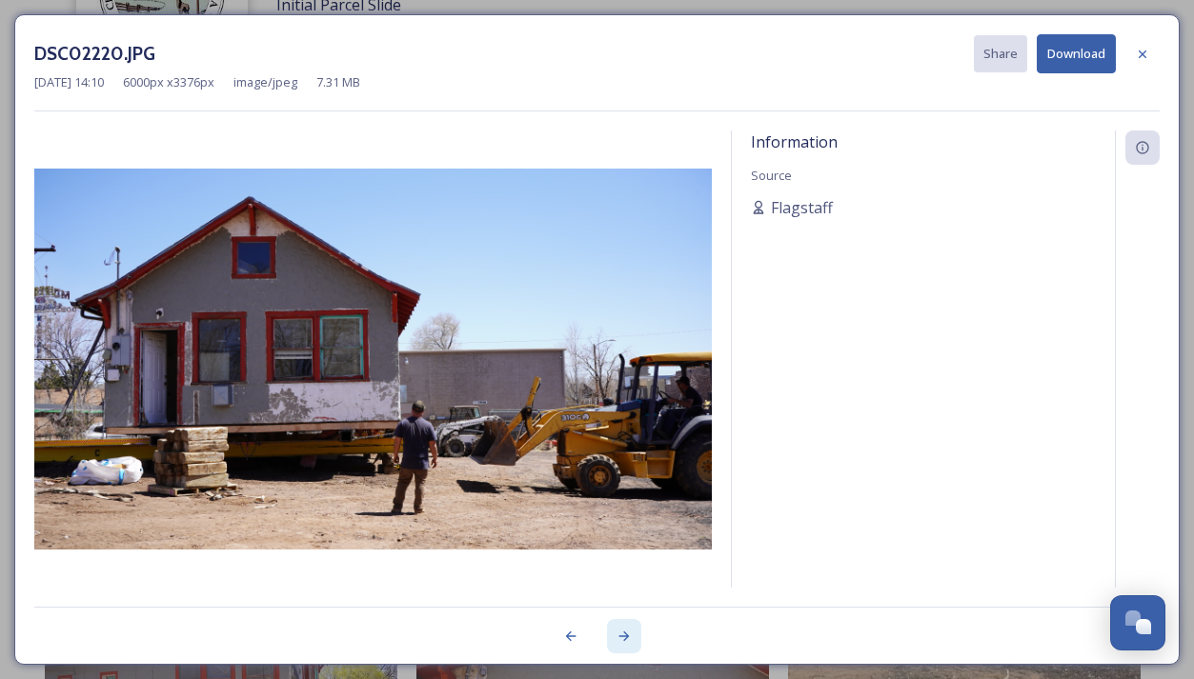
click at [625, 635] on icon at bounding box center [623, 637] width 10 height 10
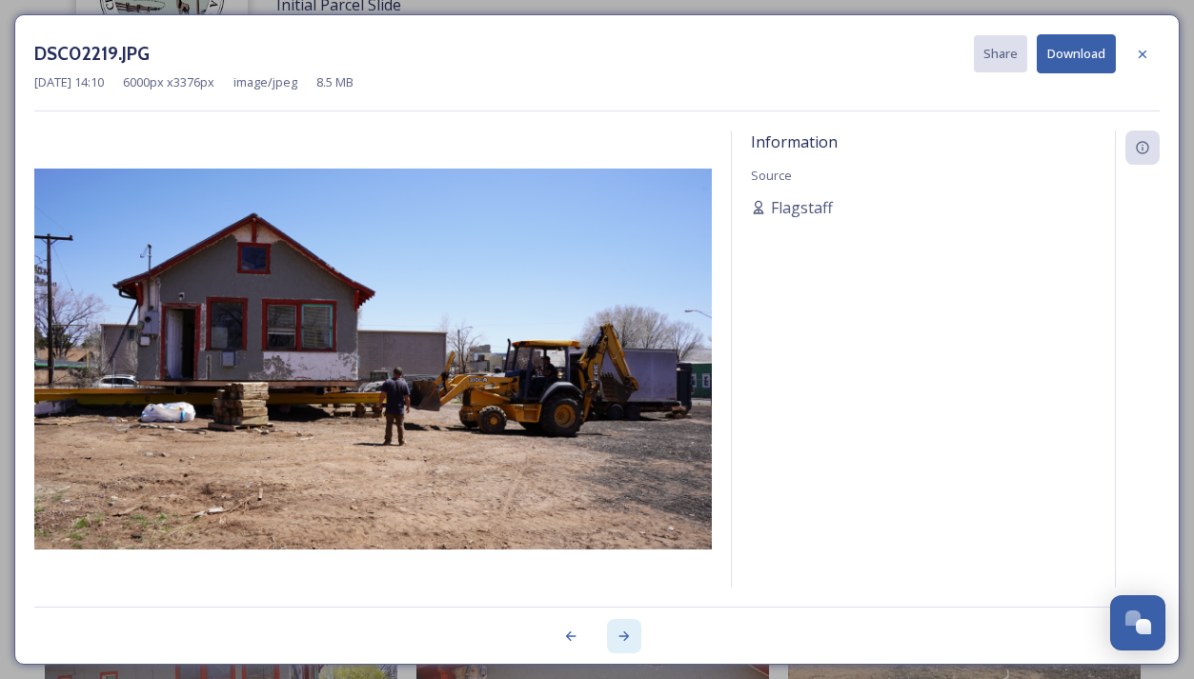
click at [625, 635] on icon at bounding box center [623, 637] width 10 height 10
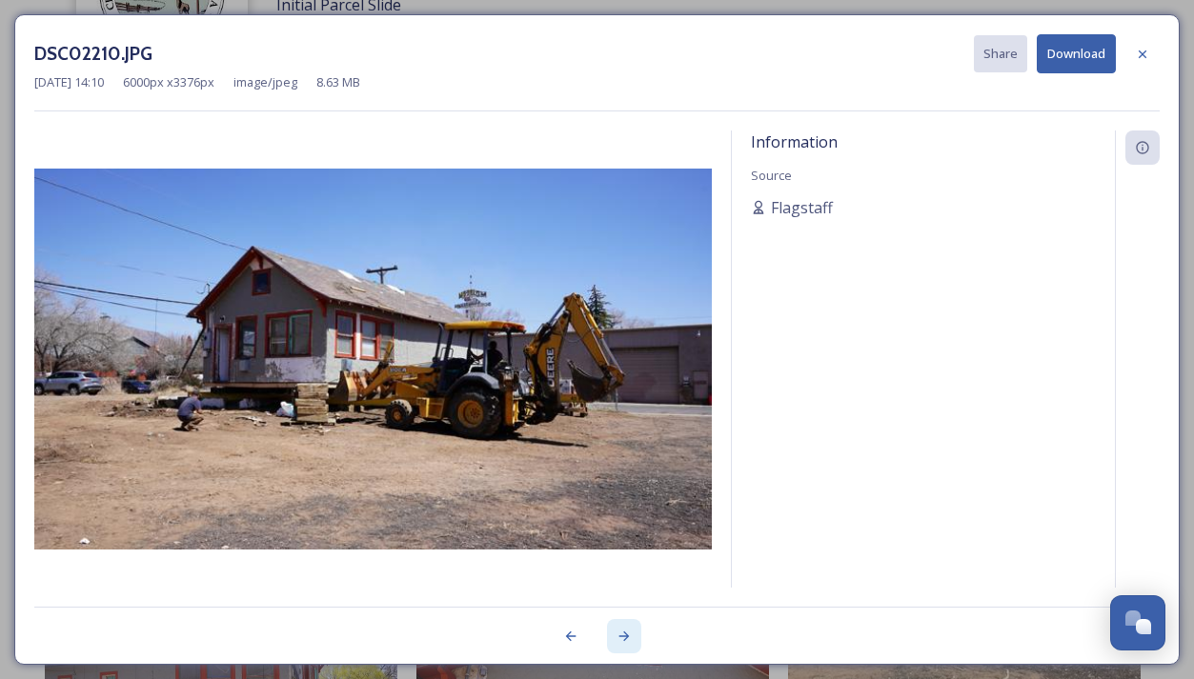
click at [625, 635] on icon at bounding box center [623, 637] width 10 height 10
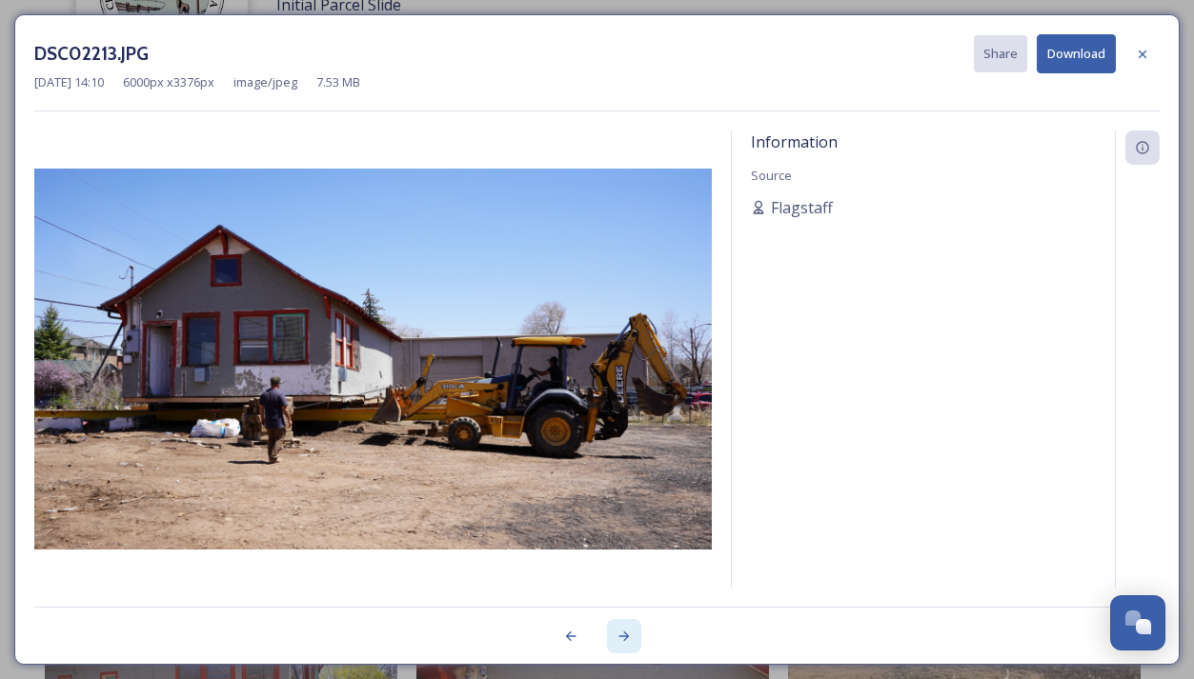
click at [625, 635] on icon at bounding box center [623, 637] width 10 height 10
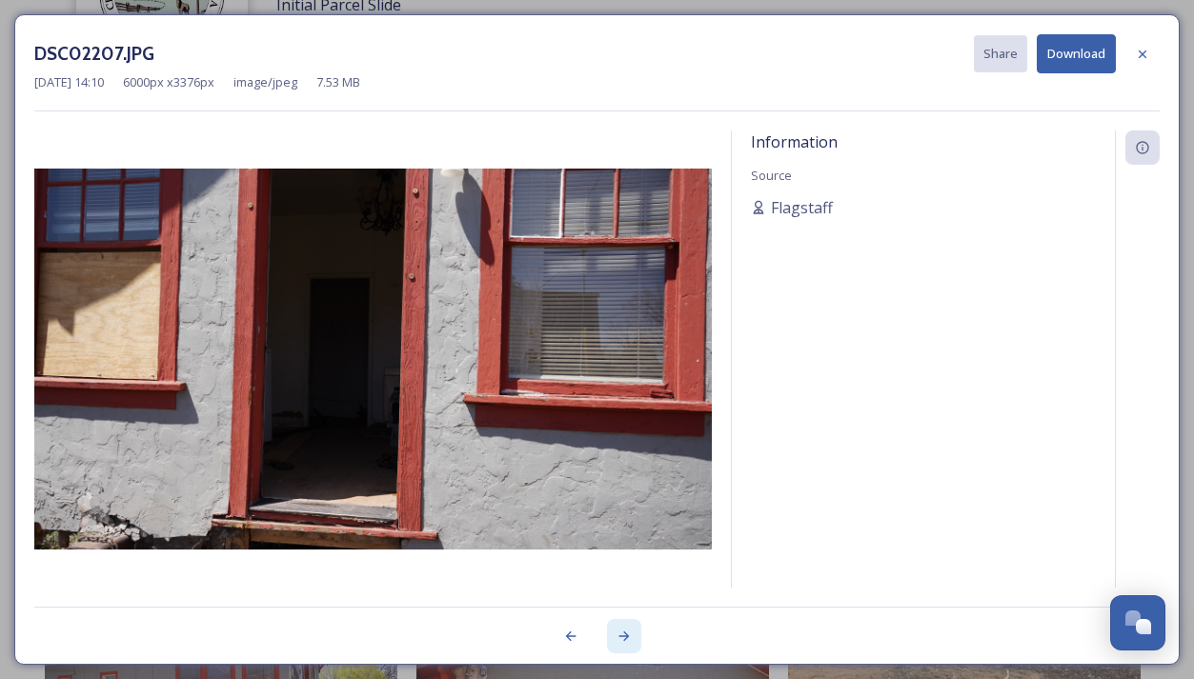
click at [625, 635] on icon at bounding box center [623, 637] width 10 height 10
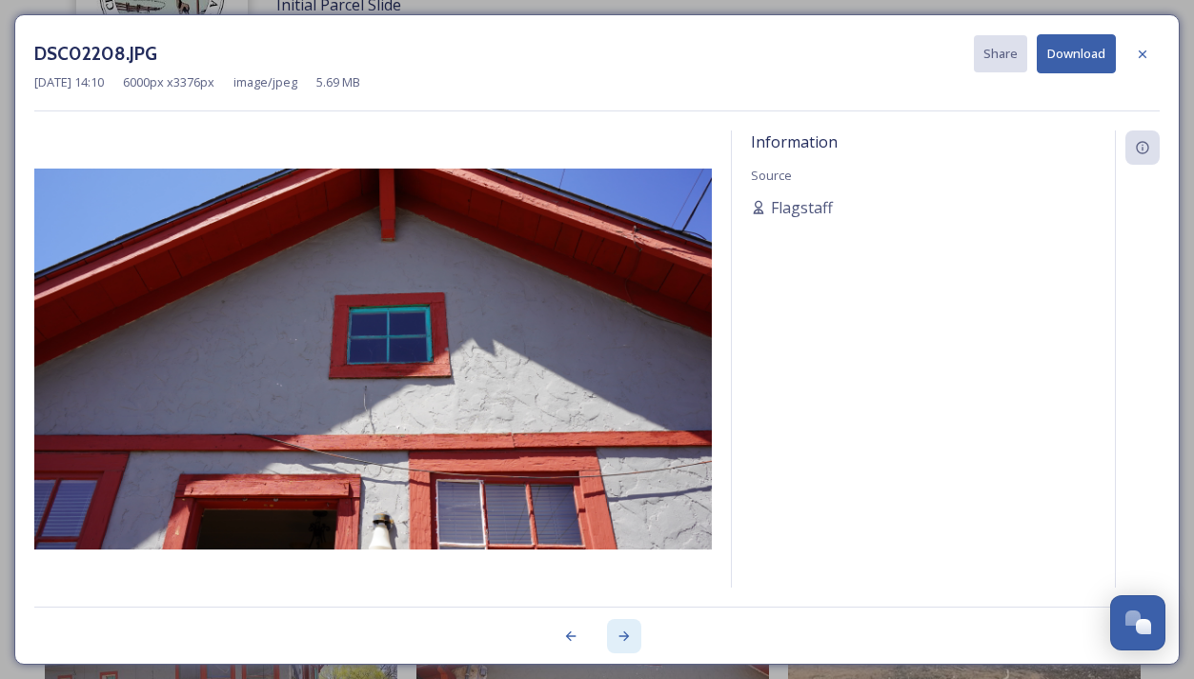
click at [625, 635] on icon at bounding box center [623, 637] width 10 height 10
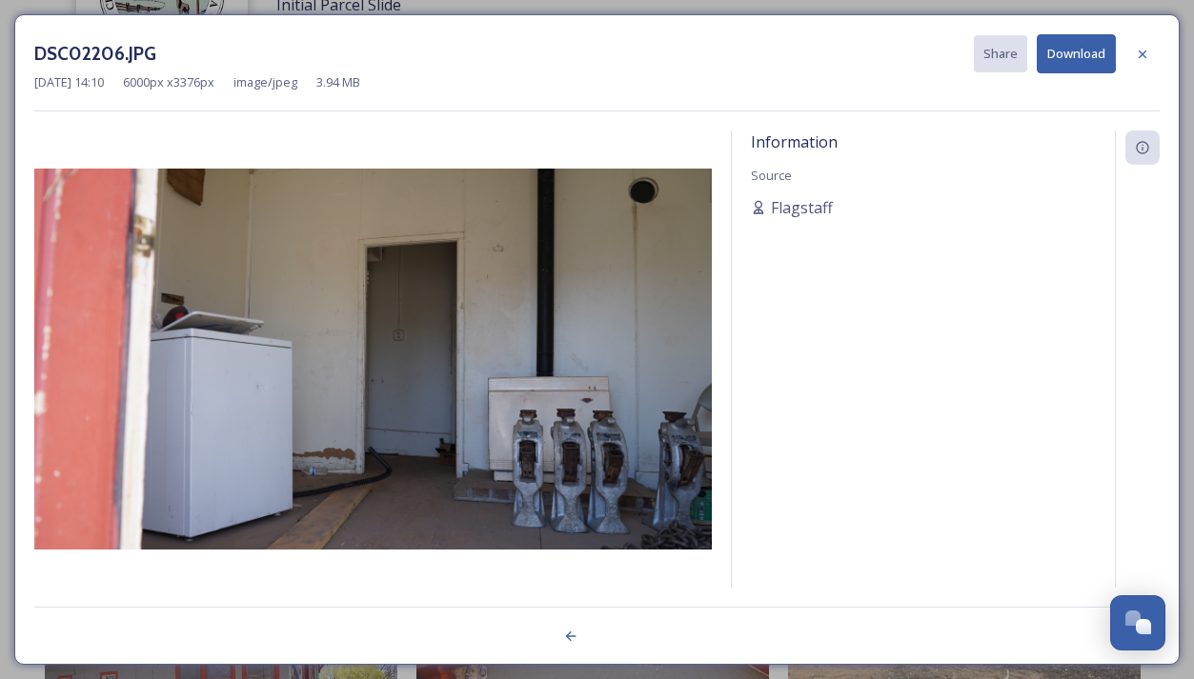
click at [625, 635] on div at bounding box center [596, 626] width 1125 height 38
click at [1147, 52] on icon at bounding box center [1142, 54] width 15 height 15
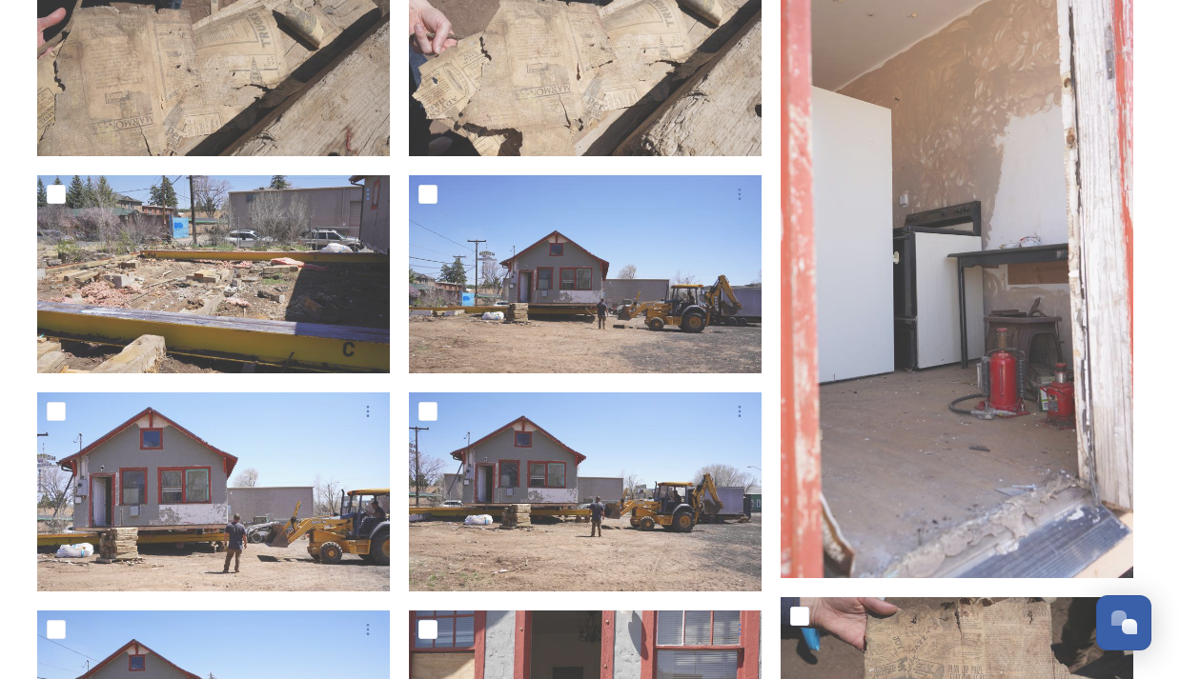
scroll to position [2527, 0]
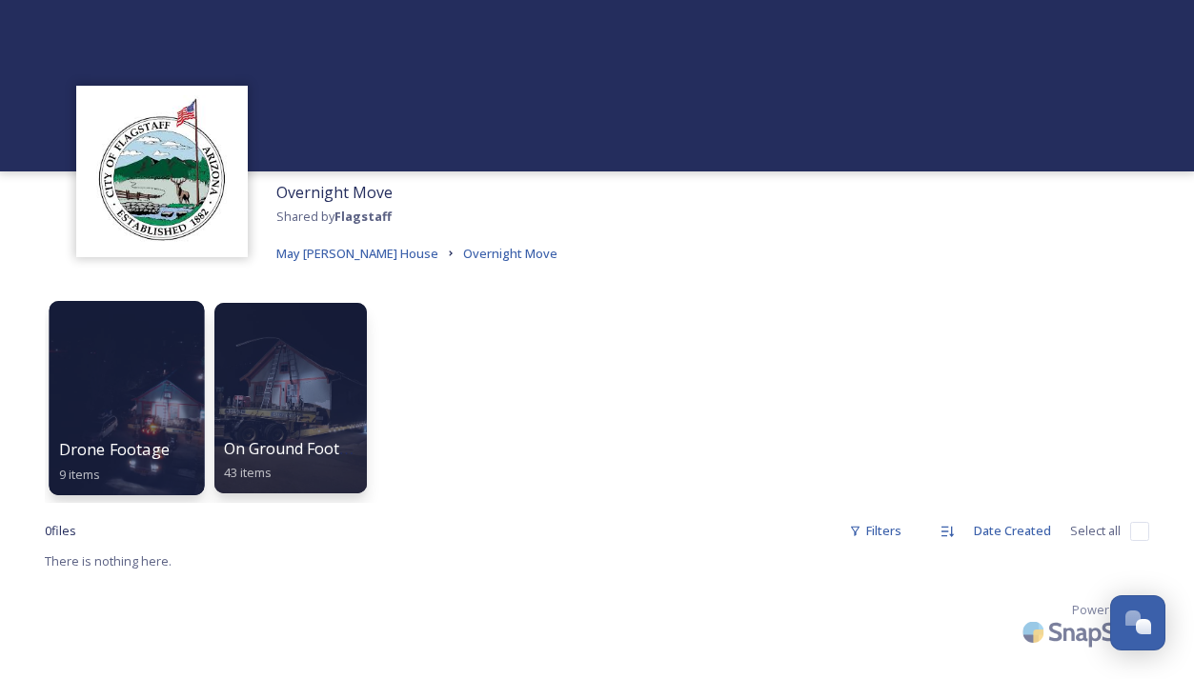
click at [151, 417] on div at bounding box center [126, 398] width 155 height 194
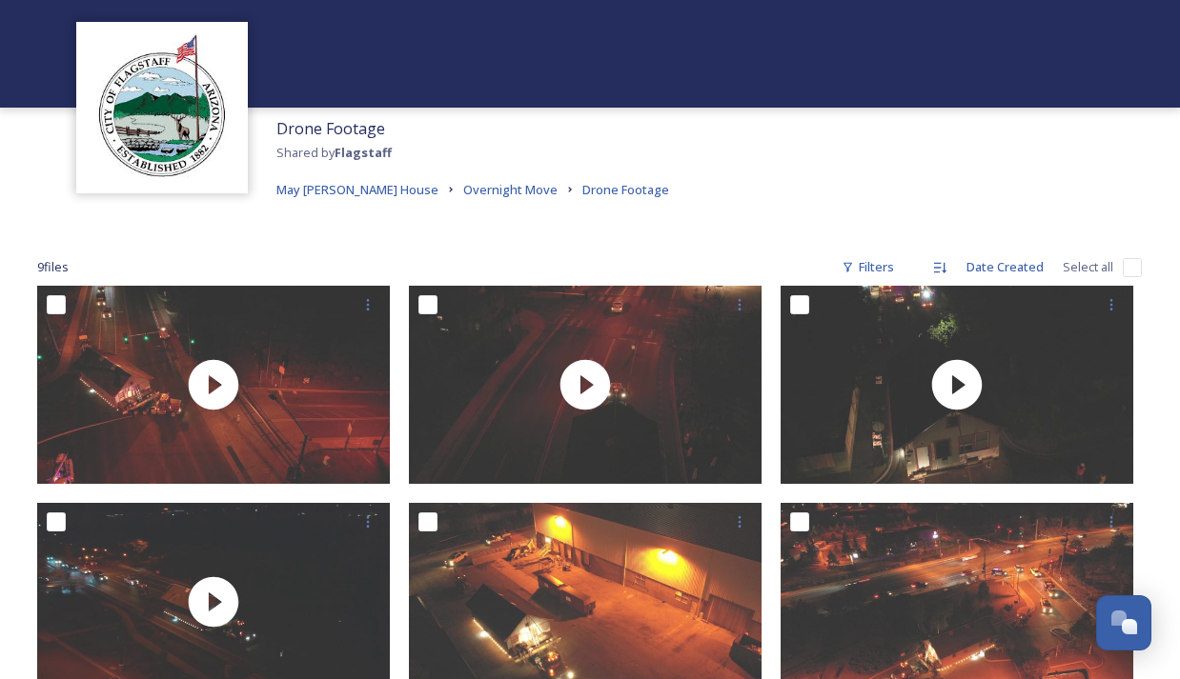
scroll to position [133, 0]
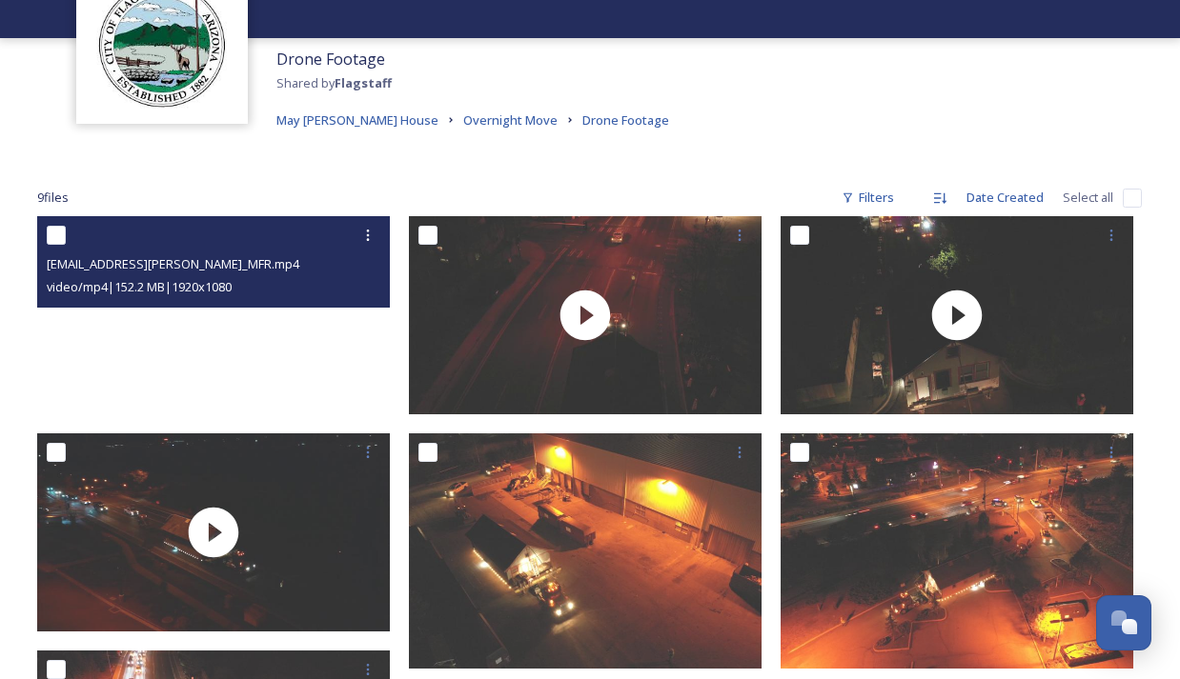
click at [178, 334] on video "ext_1747323608.281279_paul.rosevear@flagstaffaz.gov-2025-05-13_MFR.mp4" at bounding box center [213, 315] width 353 height 198
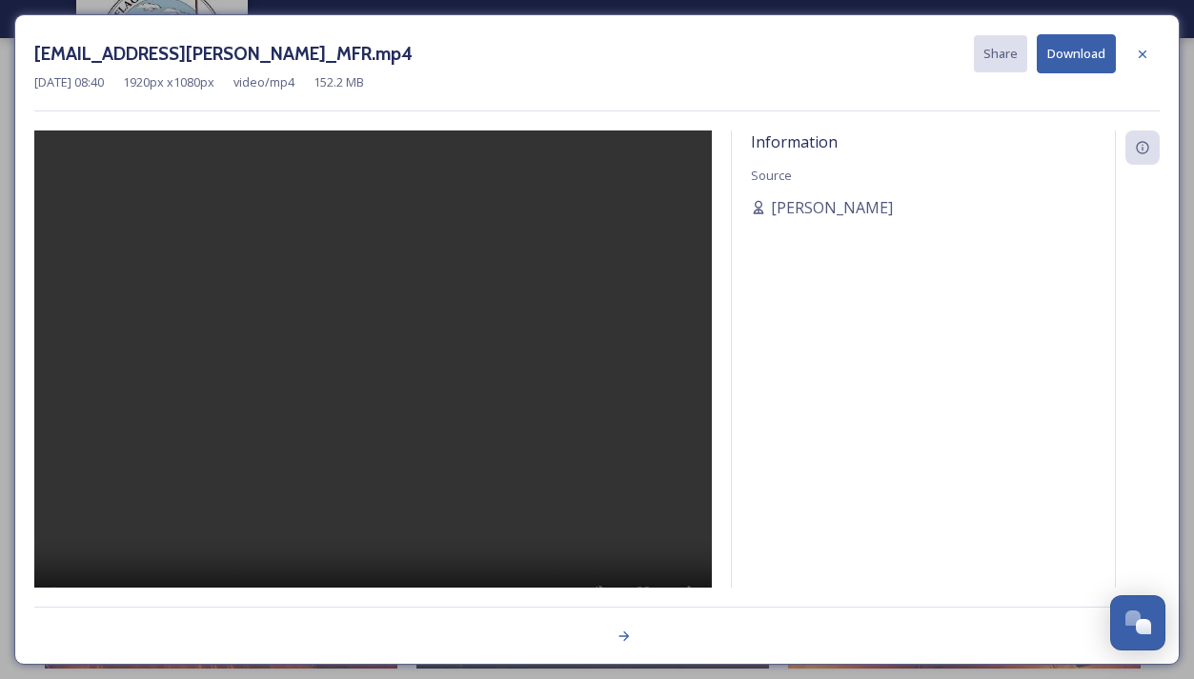
click at [377, 385] on video at bounding box center [372, 385] width 677 height 508
click at [1143, 53] on icon at bounding box center [1143, 54] width 8 height 8
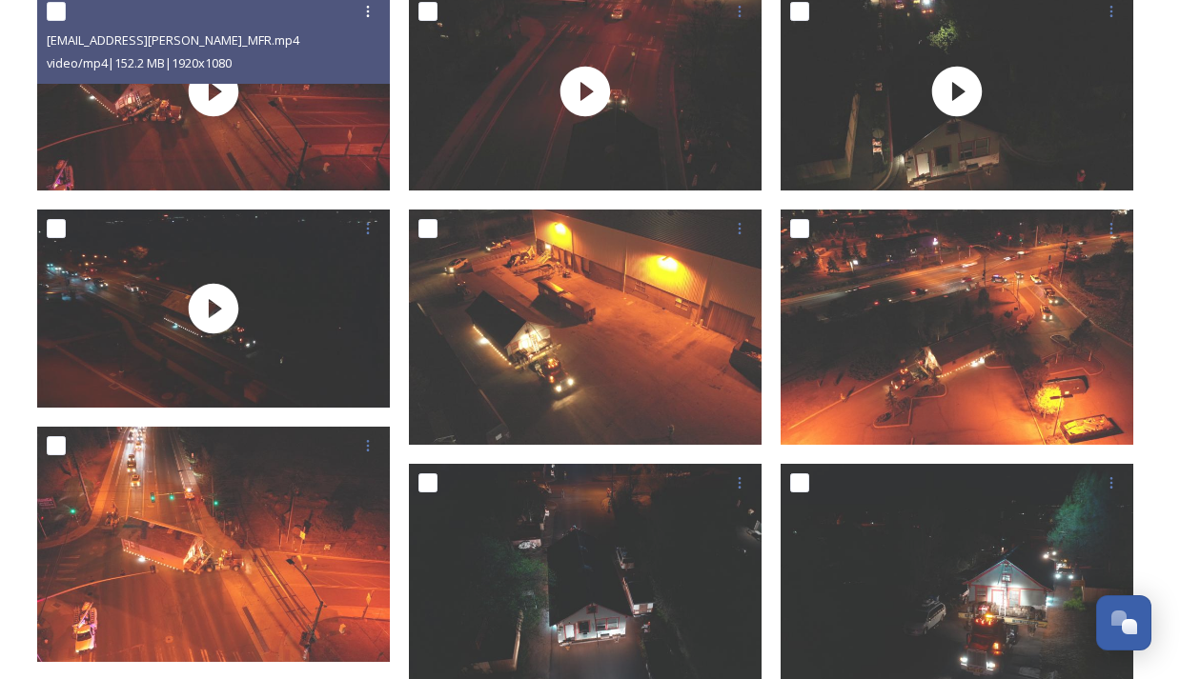
scroll to position [261, 0]
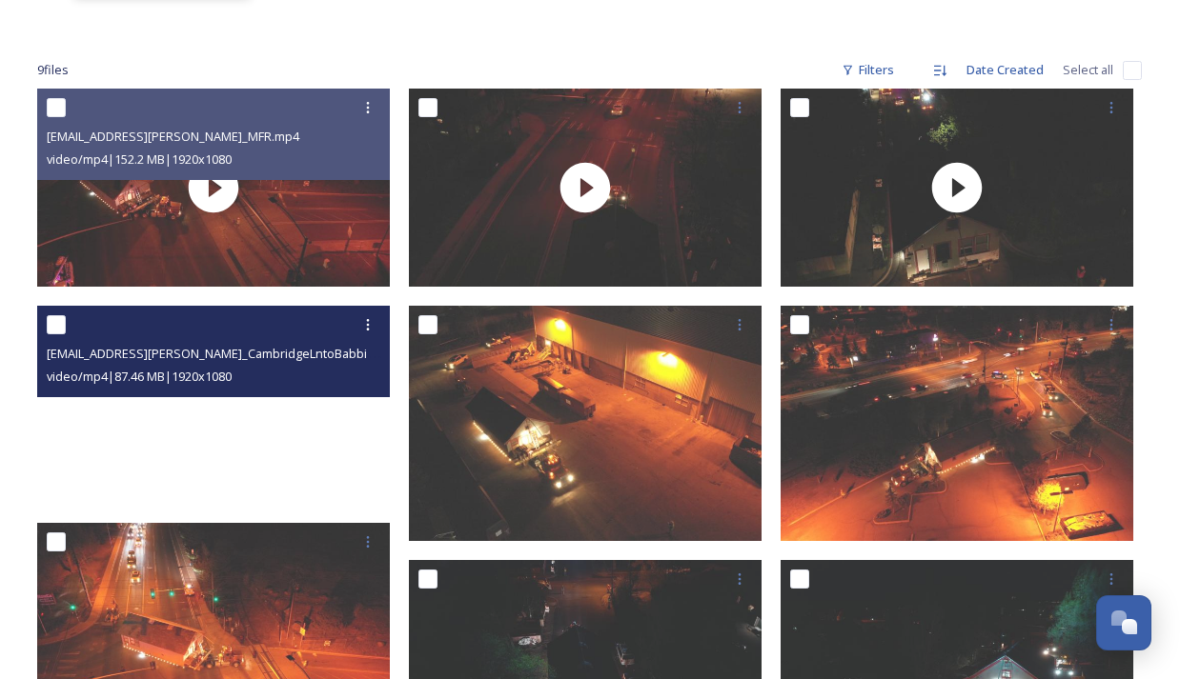
click at [209, 410] on video "ext_1747323598.165481_paul.rosevear@flagstaffaz.gov-2025-05-13_CambridgeLntoBab…" at bounding box center [213, 405] width 353 height 198
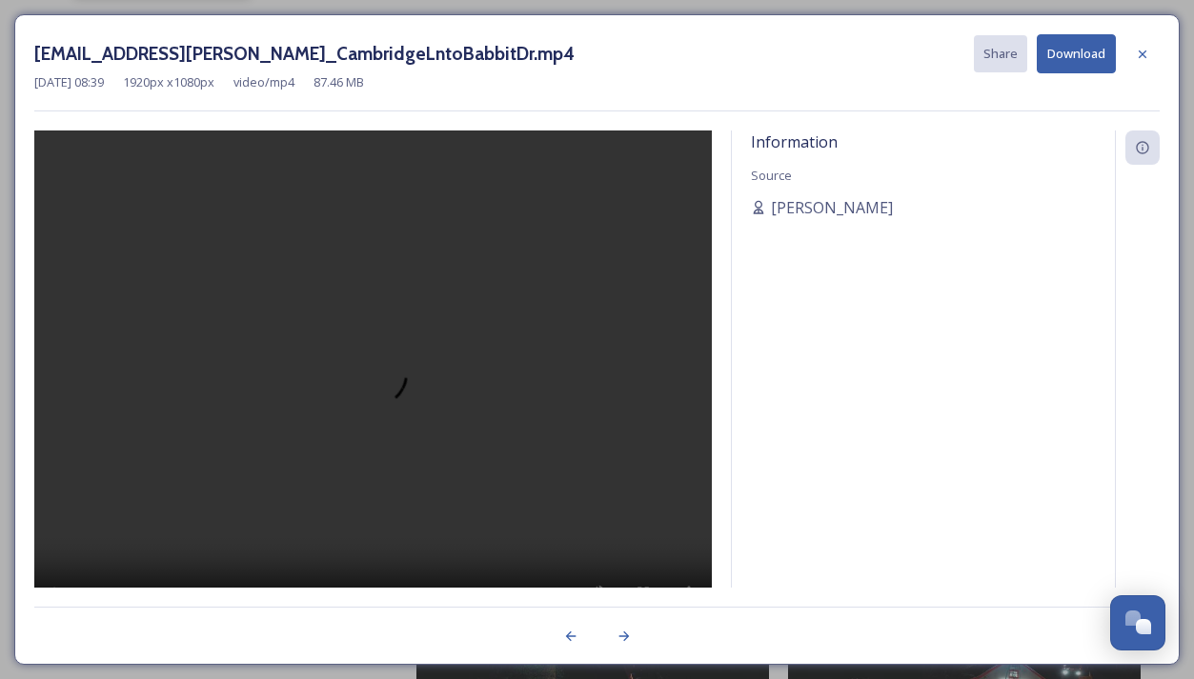
click at [367, 387] on video at bounding box center [372, 385] width 677 height 508
click at [1145, 51] on icon at bounding box center [1142, 54] width 15 height 15
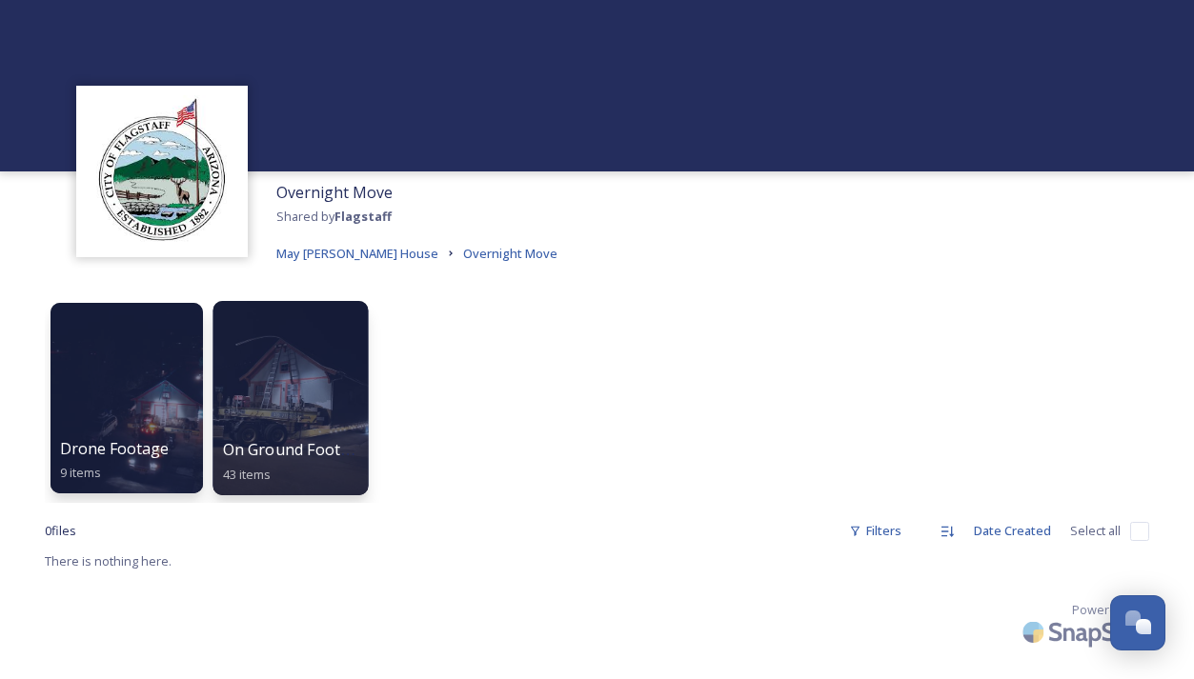
click at [296, 395] on div at bounding box center [289, 398] width 155 height 194
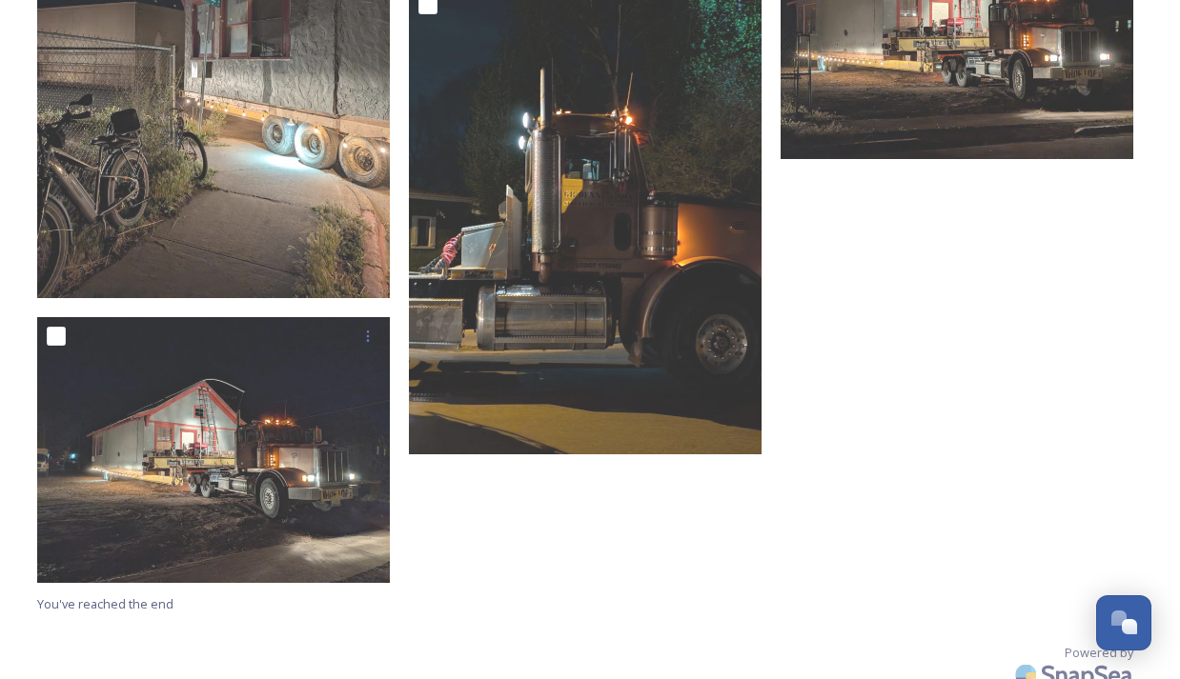
scroll to position [5253, 0]
